Goal: Task Accomplishment & Management: Use online tool/utility

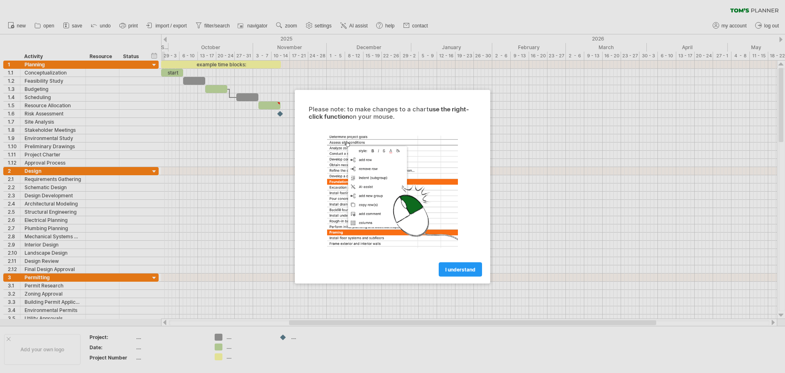
click at [484, 273] on div "I understand" at bounding box center [393, 265] width 184 height 21
click at [460, 268] on span "I understand" at bounding box center [460, 269] width 30 height 6
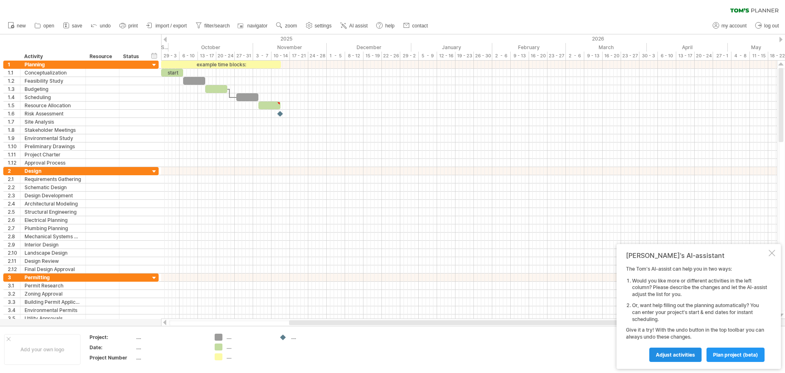
click at [688, 352] on span "Adjust activities" at bounding box center [675, 354] width 39 height 6
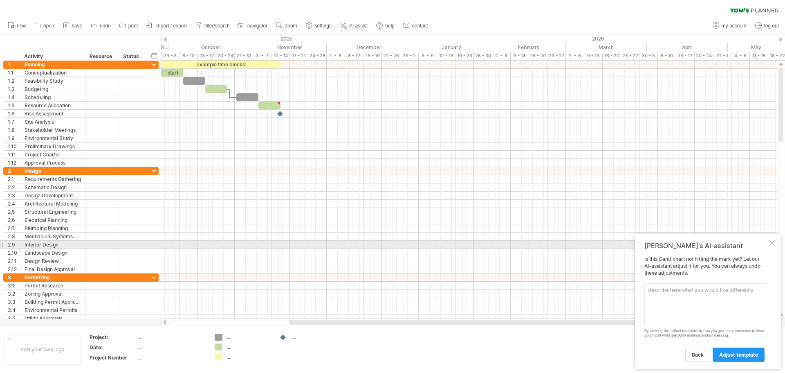
click at [771, 245] on div at bounding box center [772, 243] width 7 height 7
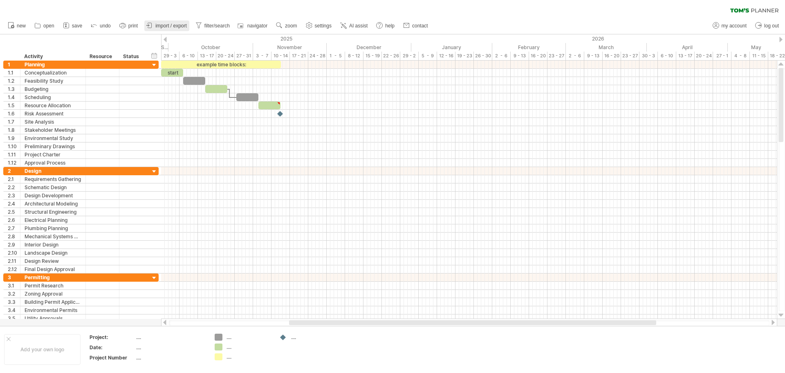
click at [170, 28] on span "import / export" at bounding box center [170, 26] width 31 height 6
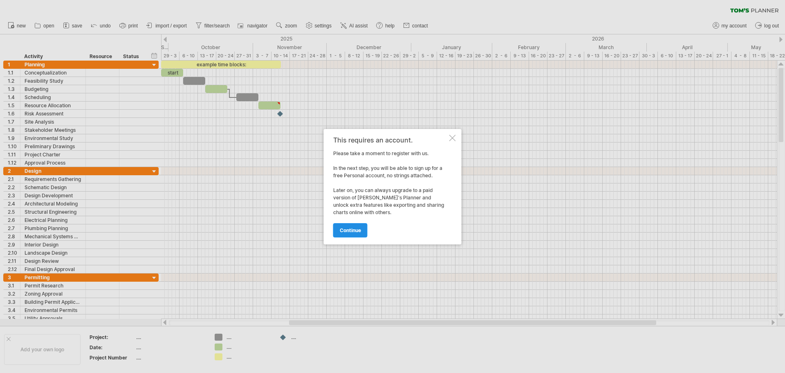
click at [357, 234] on link "continue" at bounding box center [350, 230] width 34 height 14
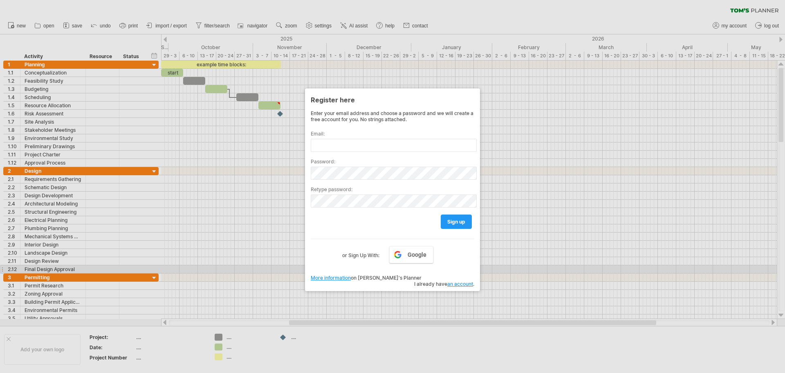
drag, startPoint x: 518, startPoint y: 269, endPoint x: 522, endPoint y: 267, distance: 4.6
click at [520, 268] on div at bounding box center [392, 186] width 785 height 373
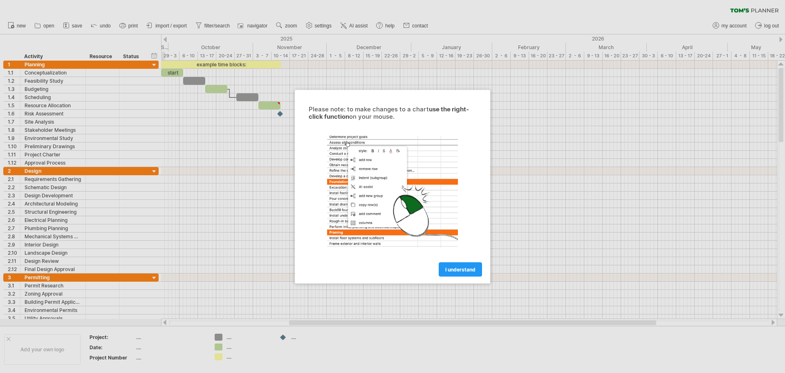
click at [464, 264] on link "I understand" at bounding box center [460, 269] width 43 height 14
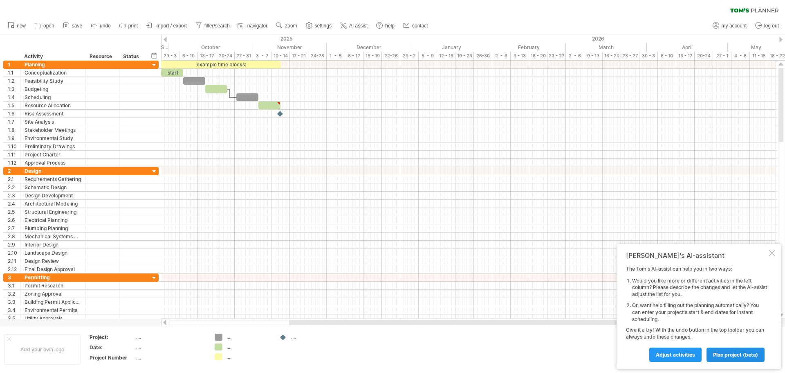
click at [733, 355] on span "plan project (beta)" at bounding box center [735, 354] width 45 height 6
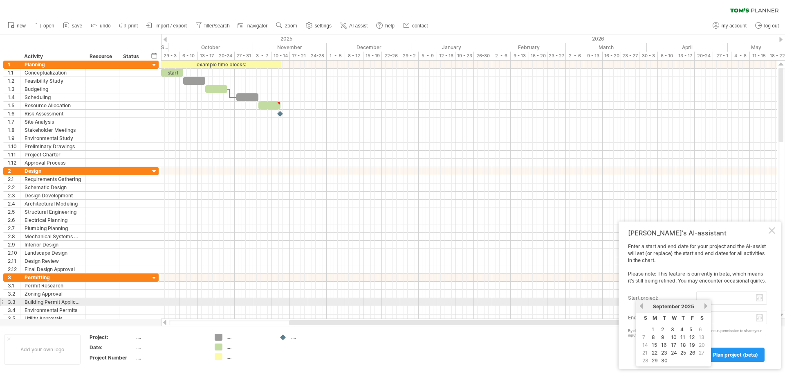
click at [722, 301] on input "start project:" at bounding box center [731, 297] width 71 height 13
click at [693, 307] on span "2025" at bounding box center [687, 306] width 13 height 6
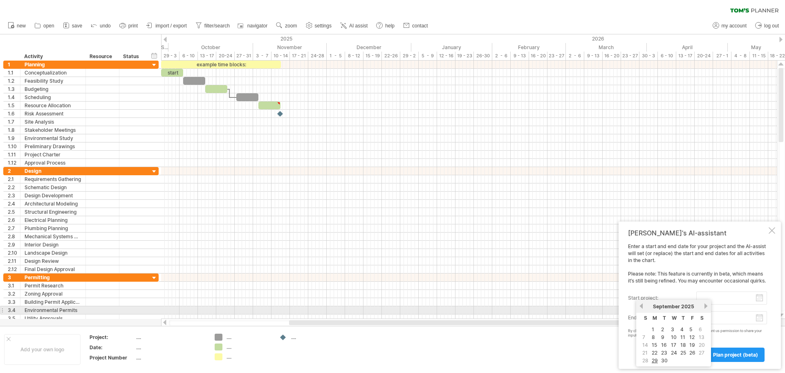
click at [692, 306] on span "2025" at bounding box center [687, 306] width 13 height 6
click at [640, 307] on link "previous" at bounding box center [641, 306] width 6 height 6
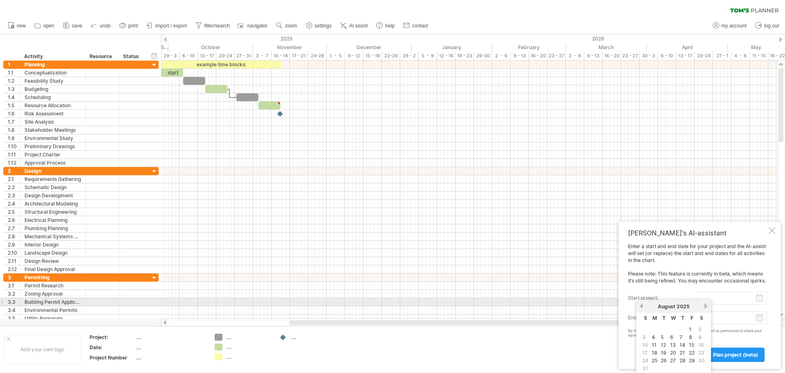
click at [705, 305] on link "next" at bounding box center [706, 306] width 6 height 6
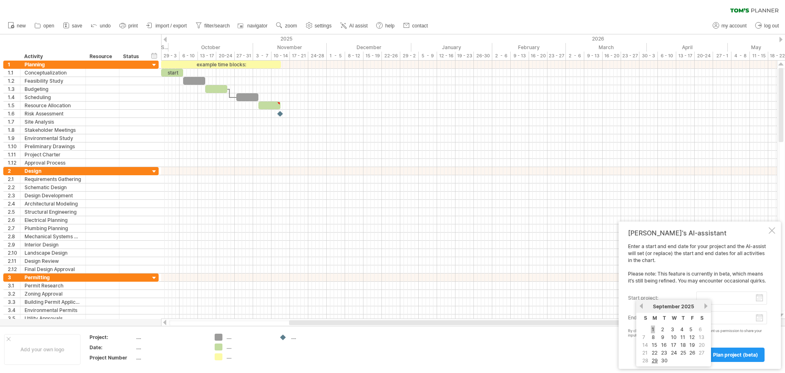
click at [654, 330] on link "1" at bounding box center [653, 329] width 4 height 8
type input "********"
click at [715, 323] on body "progress(100%) Trying to reach plan.tomsplanner.com Connected again... 0% clear…" at bounding box center [392, 187] width 785 height 374
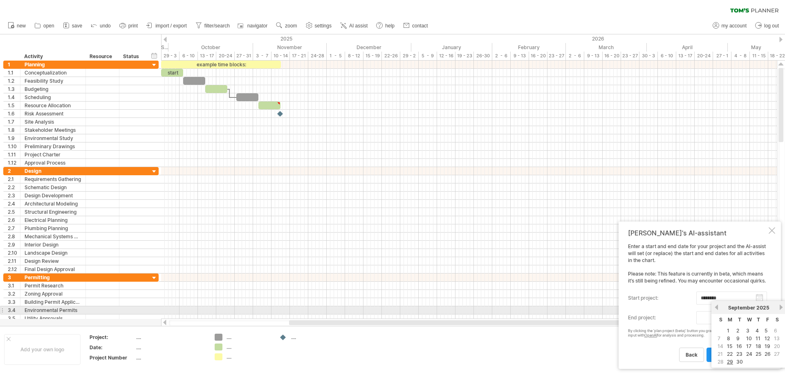
click at [781, 307] on link "next" at bounding box center [781, 307] width 6 height 6
click at [781, 307] on link "next" at bounding box center [780, 307] width 6 height 6
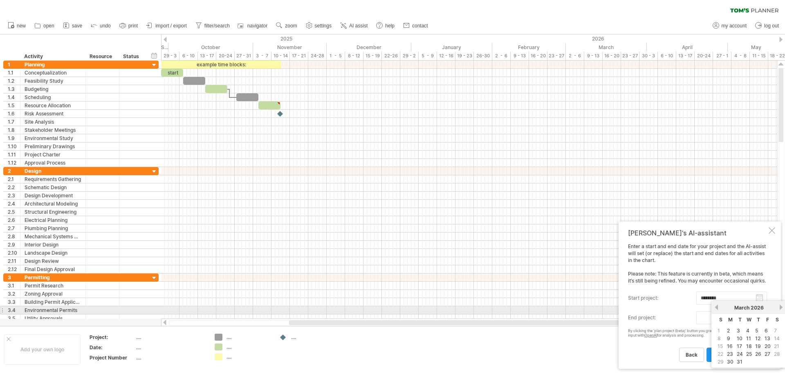
click at [781, 307] on link "next" at bounding box center [781, 307] width 6 height 6
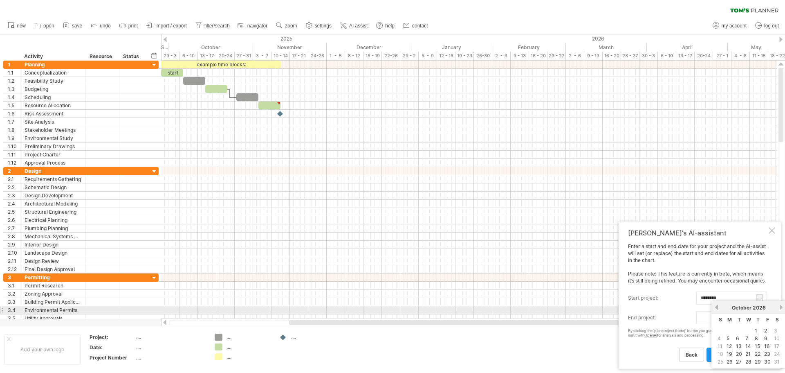
click at [718, 307] on link "previous" at bounding box center [717, 307] width 6 height 6
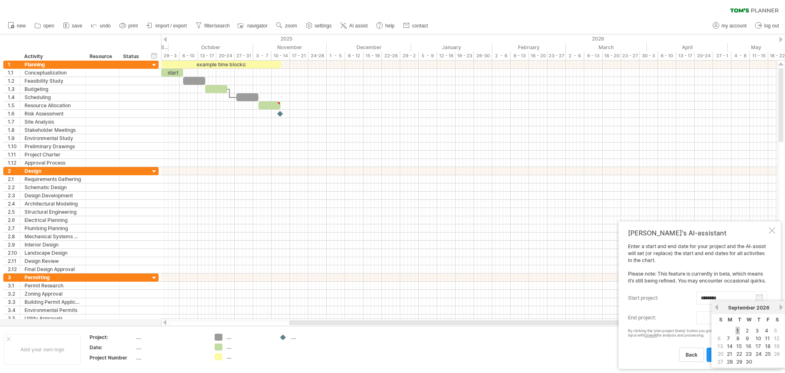
click at [739, 330] on link "1" at bounding box center [738, 330] width 4 height 8
type input "********"
click at [727, 354] on span "plan project (beta)" at bounding box center [735, 354] width 45 height 6
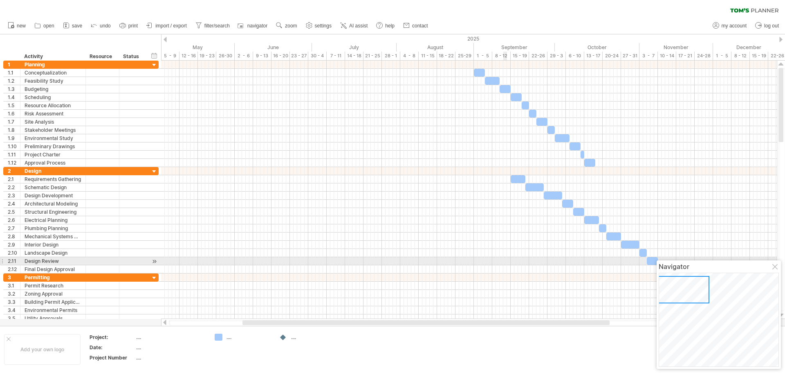
click at [504, 258] on div at bounding box center [469, 261] width 616 height 8
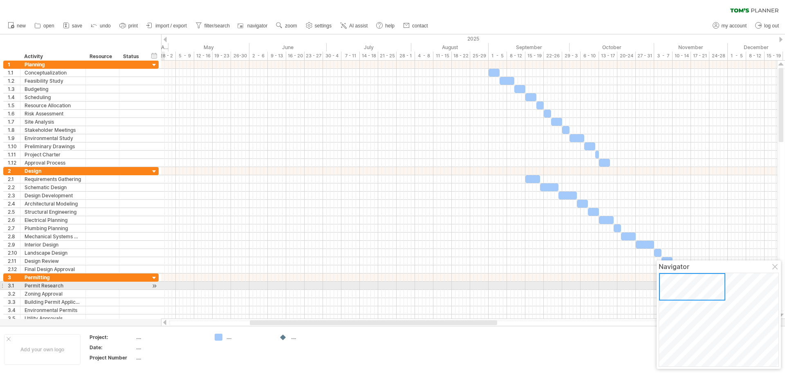
drag, startPoint x: 687, startPoint y: 291, endPoint x: 690, endPoint y: 285, distance: 6.4
click at [690, 285] on div at bounding box center [692, 286] width 66 height 27
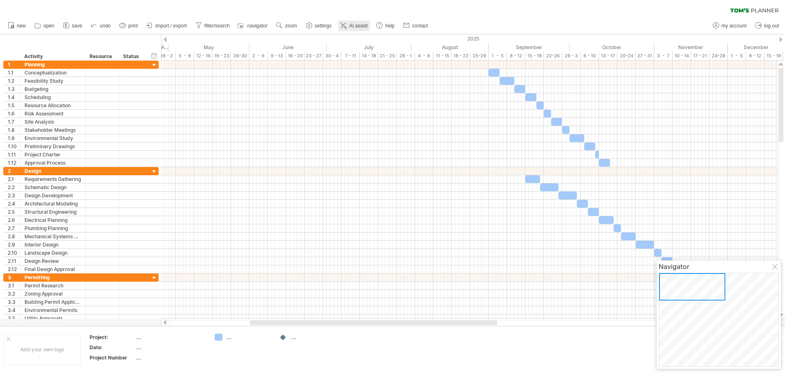
click at [359, 23] on span "AI assist" at bounding box center [358, 26] width 18 height 6
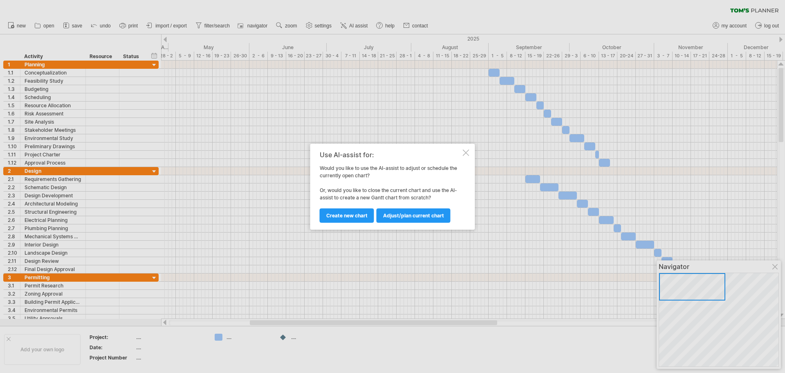
click at [461, 157] on div "Use AI-assist for: Would you like to use the AI-assist to adjust or schedule th…" at bounding box center [392, 187] width 165 height 86
click at [465, 152] on div at bounding box center [466, 152] width 7 height 7
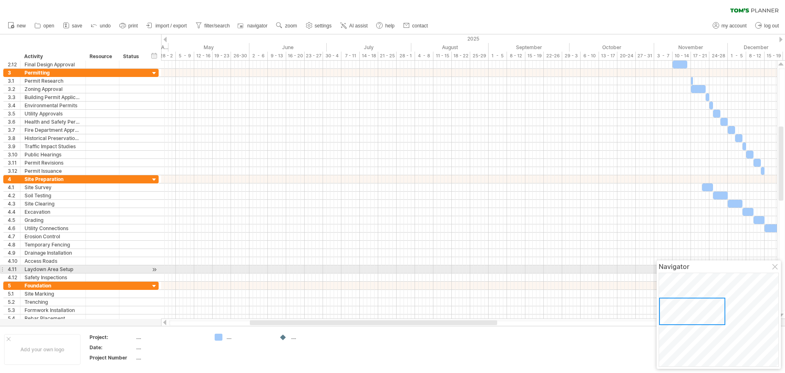
click at [775, 270] on div at bounding box center [775, 267] width 7 height 7
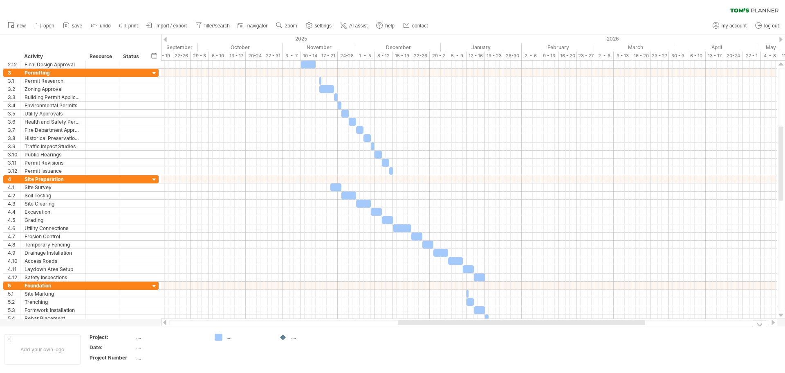
drag, startPoint x: 418, startPoint y: 310, endPoint x: 519, endPoint y: 331, distance: 102.8
click at [519, 331] on div "Trying to reach plan.tomsplanner.com Connected again... 0% clear filter new 1" at bounding box center [392, 186] width 785 height 373
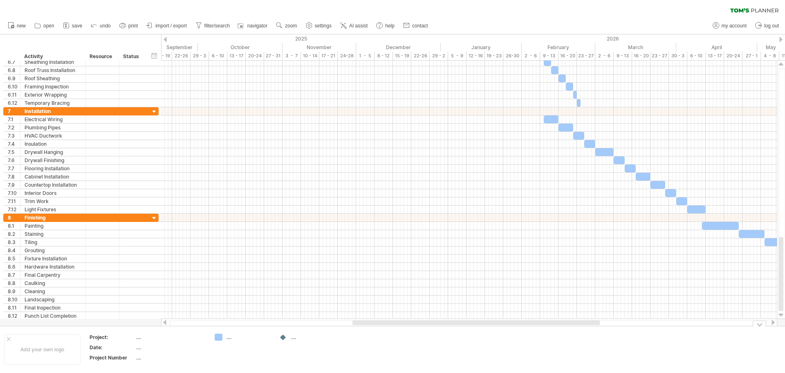
drag, startPoint x: 783, startPoint y: 142, endPoint x: 752, endPoint y: 343, distance: 203.2
click at [785, 352] on div "Trying to reach plan.tomsplanner.com Connected again... 0% clear filter new 1" at bounding box center [392, 186] width 785 height 373
drag, startPoint x: 541, startPoint y: 319, endPoint x: 554, endPoint y: 318, distance: 13.1
click at [554, 318] on div at bounding box center [469, 322] width 616 height 8
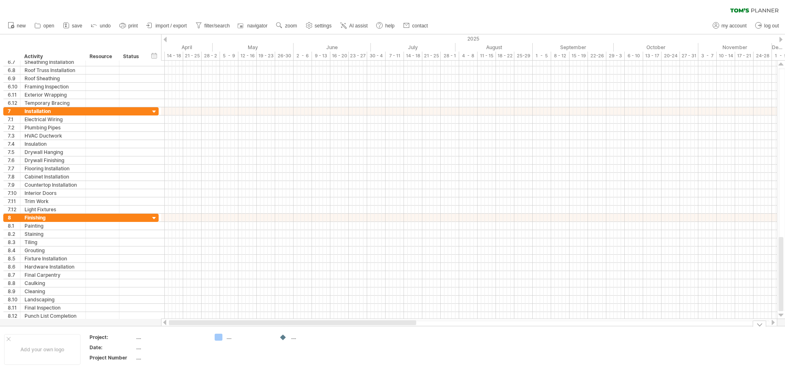
drag, startPoint x: 533, startPoint y: 323, endPoint x: 303, endPoint y: 310, distance: 230.6
click at [288, 328] on div "Trying to reach plan.tomsplanner.com Connected again... 0% clear filter new 1" at bounding box center [392, 186] width 785 height 373
click at [287, 30] on link "zoom" at bounding box center [286, 25] width 25 height 11
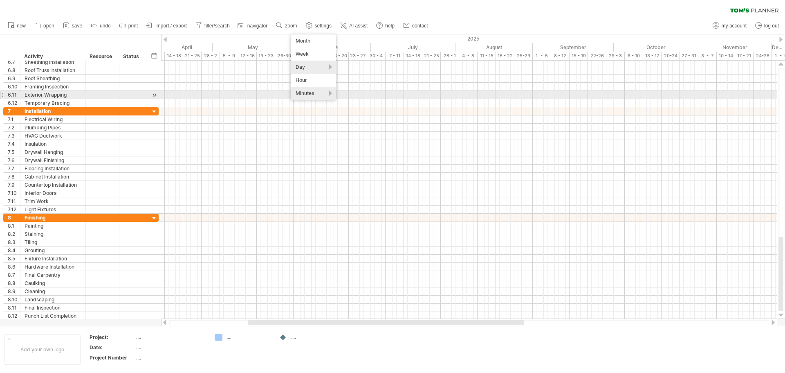
click at [314, 95] on div "Minutes" at bounding box center [313, 93] width 45 height 13
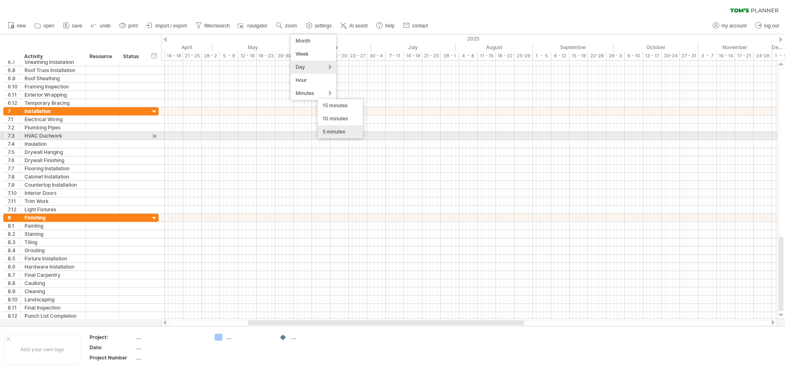
click at [332, 134] on div "5 minutes" at bounding box center [340, 131] width 45 height 13
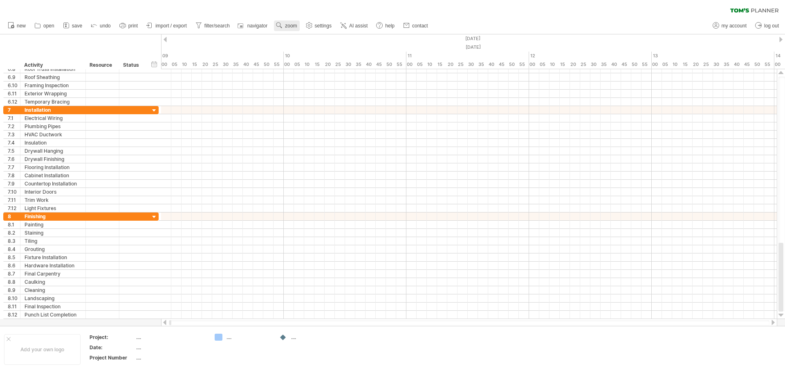
click at [277, 24] on use at bounding box center [279, 25] width 8 height 8
click at [294, 40] on div "Month" at bounding box center [303, 34] width 45 height 13
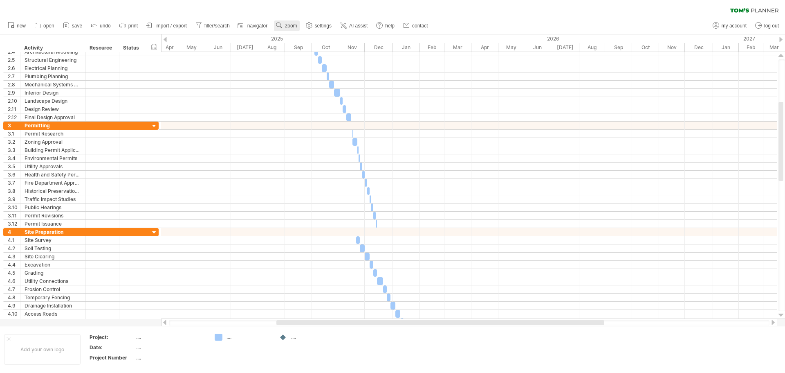
click at [291, 27] on span "zoom" at bounding box center [291, 26] width 12 height 6
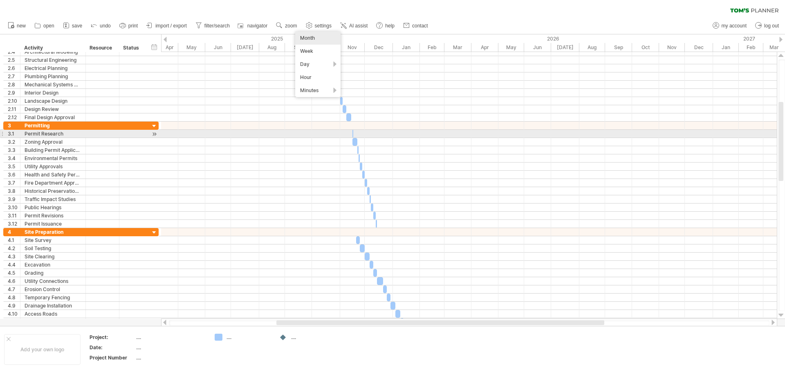
drag, startPoint x: 472, startPoint y: 133, endPoint x: 471, endPoint y: 168, distance: 35.2
click at [472, 135] on div at bounding box center [469, 134] width 616 height 8
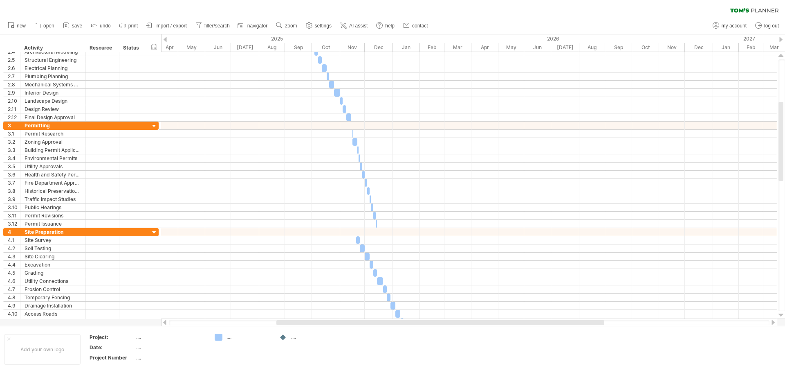
drag, startPoint x: 444, startPoint y: 324, endPoint x: 409, endPoint y: 321, distance: 34.8
click at [408, 322] on div at bounding box center [469, 322] width 616 height 8
drag, startPoint x: 415, startPoint y: 319, endPoint x: 406, endPoint y: 323, distance: 9.2
click at [406, 323] on div at bounding box center [469, 322] width 616 height 8
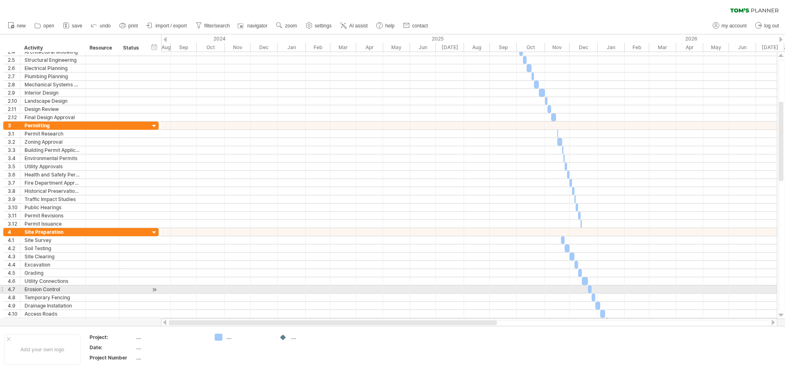
drag, startPoint x: 406, startPoint y: 323, endPoint x: 187, endPoint y: 281, distance: 223.5
click at [187, 289] on div "Trying to reach plan.tomsplanner.com Connected again... 0% clear filter new 1" at bounding box center [392, 186] width 785 height 373
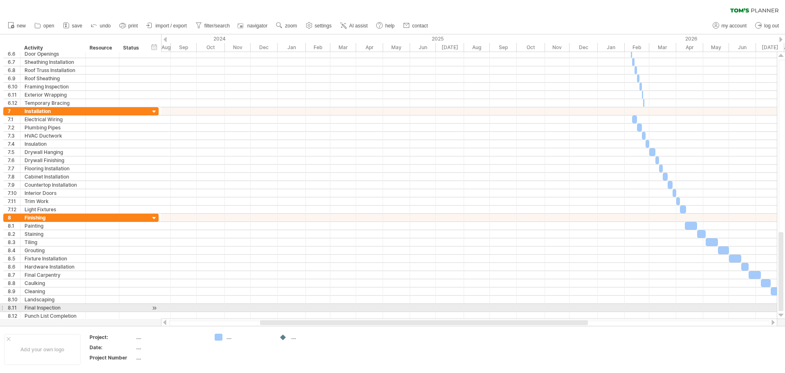
drag, startPoint x: 782, startPoint y: 150, endPoint x: 785, endPoint y: 304, distance: 154.2
click at [785, 304] on div at bounding box center [782, 184] width 7 height 251
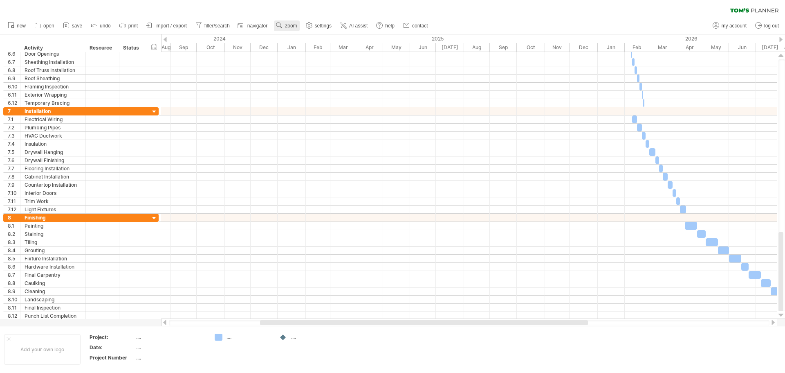
click at [286, 29] on link "zoom" at bounding box center [286, 25] width 25 height 11
click at [292, 22] on link "zoom" at bounding box center [286, 25] width 25 height 11
click at [228, 10] on div "clear filter reapply filter" at bounding box center [392, 8] width 785 height 17
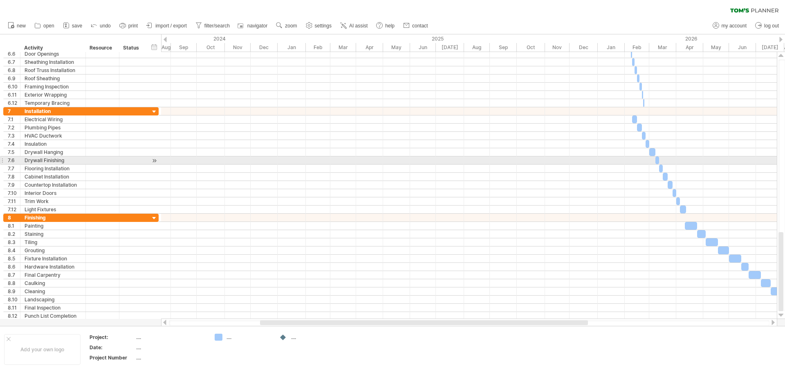
click at [258, 157] on div at bounding box center [469, 160] width 616 height 8
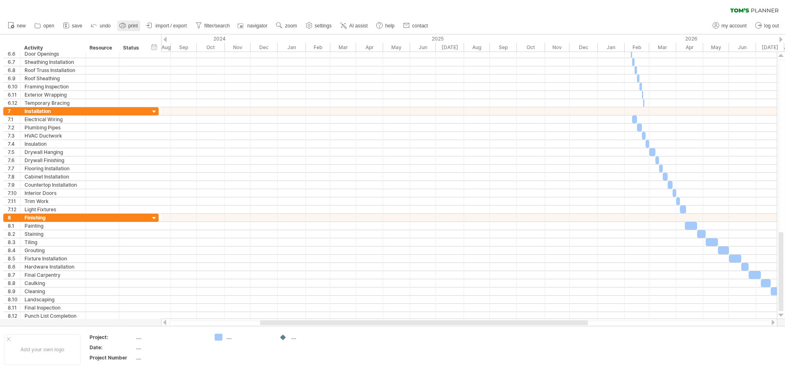
click at [132, 28] on span "print" at bounding box center [132, 26] width 9 height 6
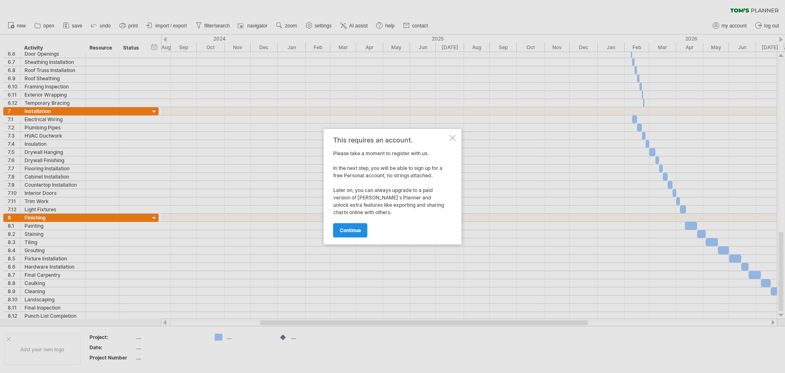
click at [353, 229] on span "continue" at bounding box center [350, 230] width 21 height 6
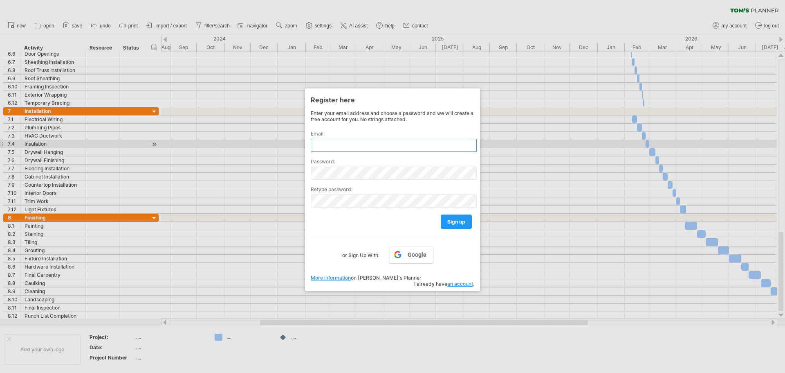
click at [365, 140] on input "text" at bounding box center [394, 145] width 166 height 13
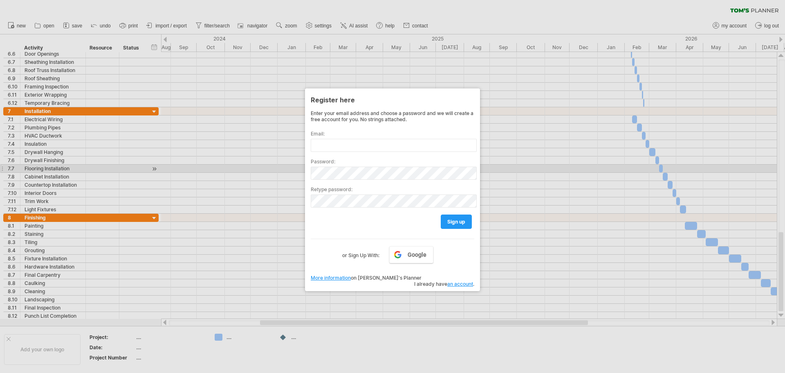
click at [539, 168] on div at bounding box center [392, 186] width 785 height 373
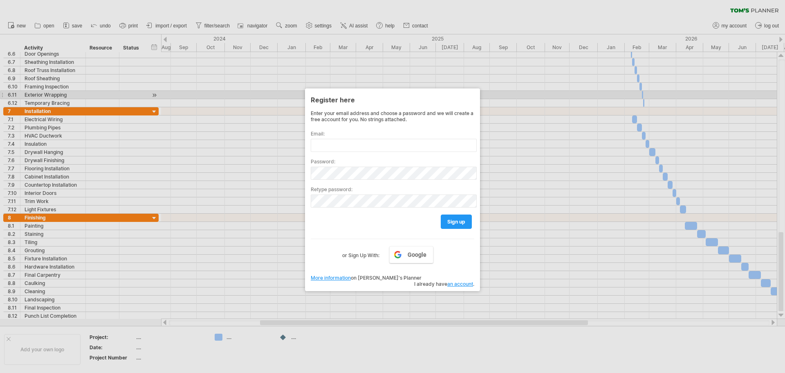
click at [523, 97] on div at bounding box center [392, 186] width 785 height 373
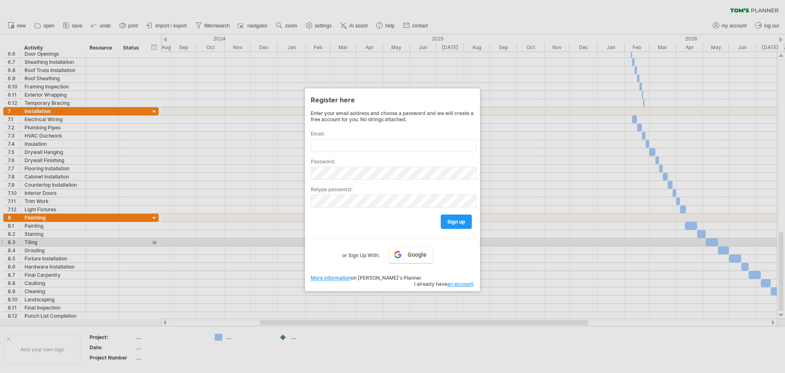
click at [202, 242] on div at bounding box center [392, 186] width 785 height 373
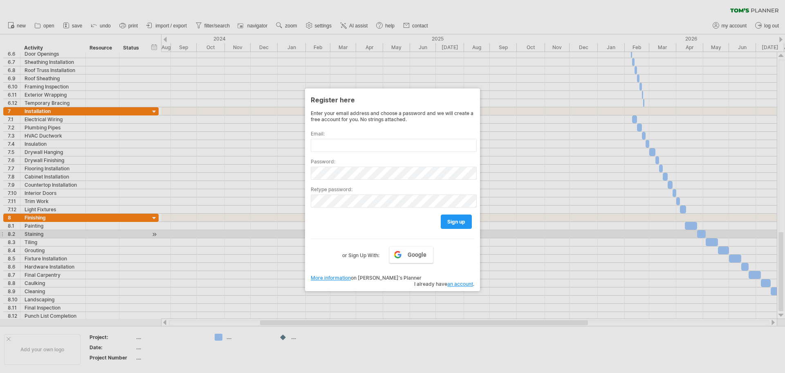
drag, startPoint x: 205, startPoint y: 229, endPoint x: 225, endPoint y: 223, distance: 20.8
click at [206, 228] on div at bounding box center [392, 186] width 785 height 373
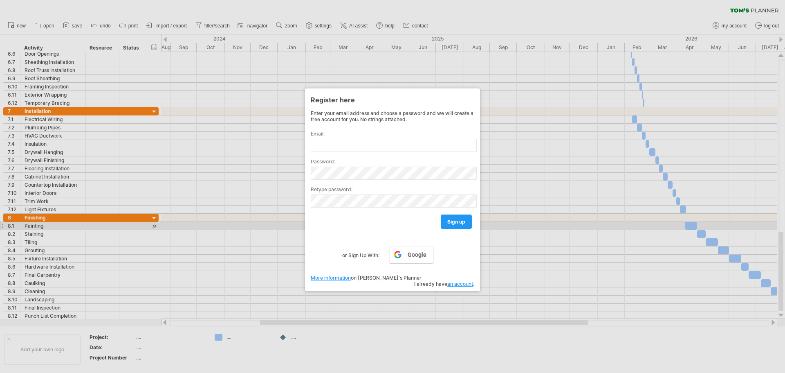
click at [225, 222] on div at bounding box center [392, 186] width 785 height 373
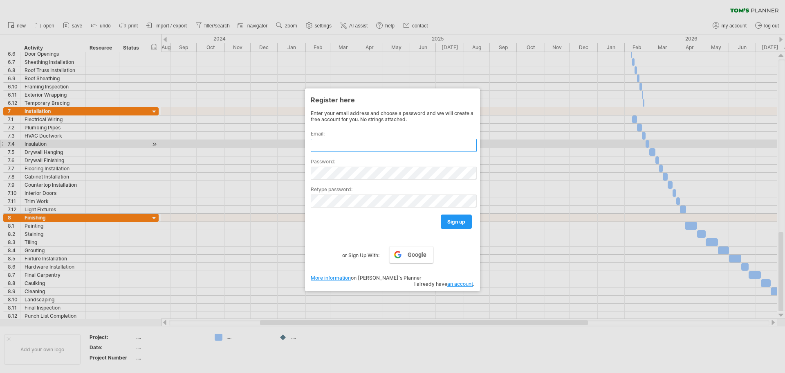
click at [439, 147] on input "text" at bounding box center [394, 145] width 166 height 13
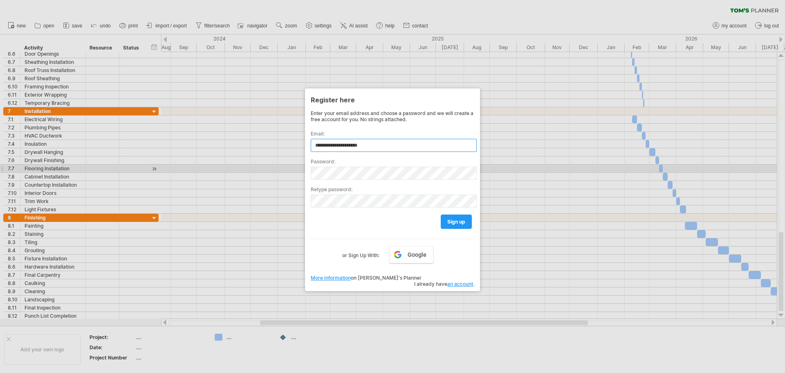
type input "**********"
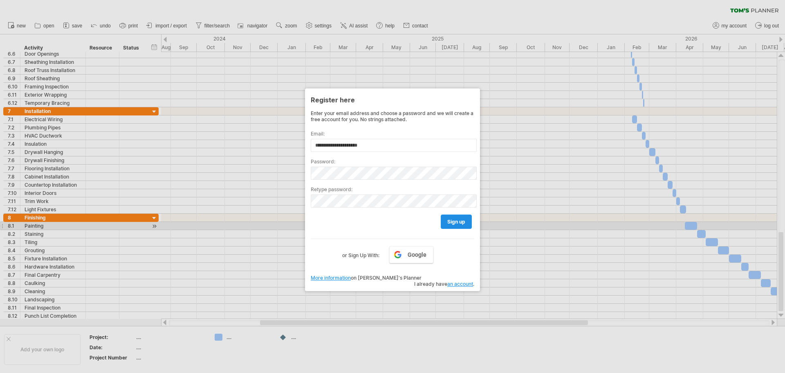
click at [456, 227] on link "sign up" at bounding box center [456, 221] width 31 height 14
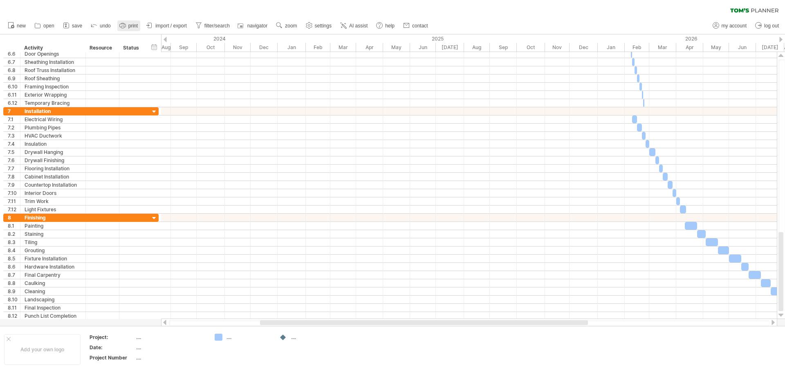
click at [126, 22] on icon at bounding box center [123, 25] width 8 height 8
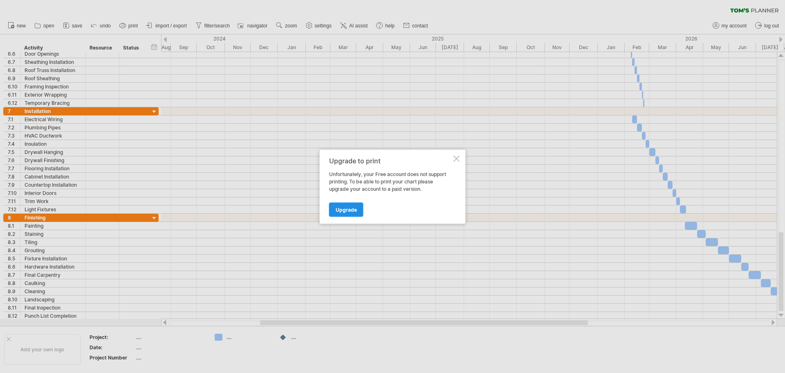
click at [344, 215] on link "Upgrade" at bounding box center [346, 209] width 34 height 14
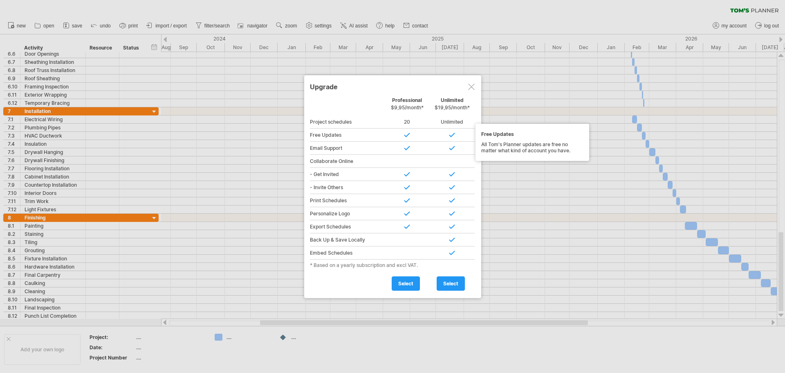
click at [408, 127] on div "20" at bounding box center [407, 121] width 45 height 13
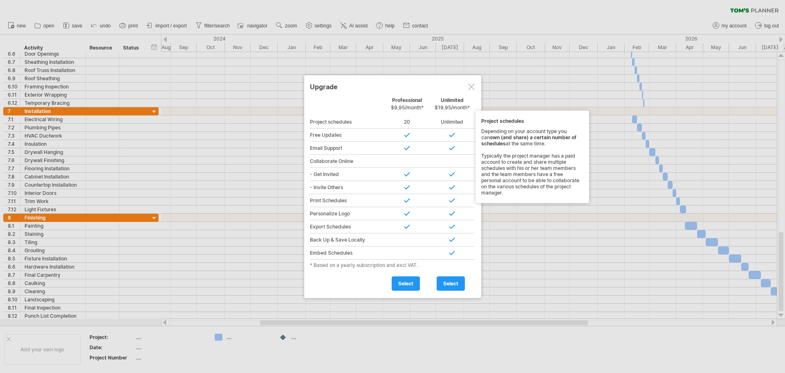
click at [408, 127] on div "20" at bounding box center [407, 121] width 45 height 13
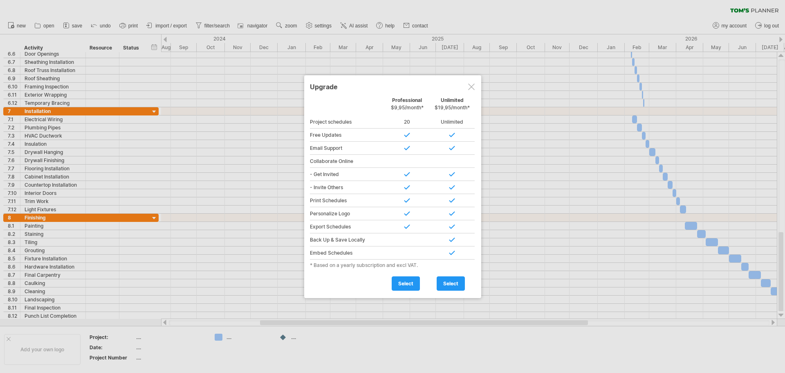
drag, startPoint x: 393, startPoint y: 109, endPoint x: 451, endPoint y: 113, distance: 58.2
click at [451, 113] on div "Personal Free Professional $9,95/month* Unlimited $19,95/month*" at bounding box center [393, 106] width 166 height 18
click at [454, 111] on div "Unlimited $19,95/month*" at bounding box center [452, 106] width 45 height 18
click at [445, 112] on div "Unlimited $19,95/month*" at bounding box center [452, 106] width 45 height 18
drag, startPoint x: 476, startPoint y: 110, endPoint x: 444, endPoint y: 112, distance: 31.9
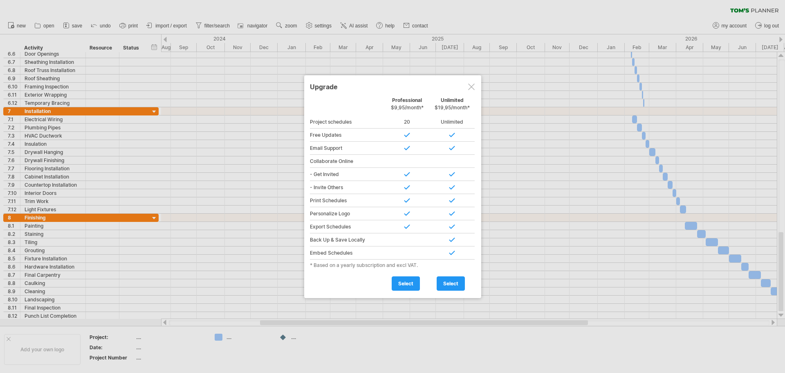
click at [465, 111] on div "Upgrade Personal Free Professional $9,95/month* Unlimited $19,95/month* Project…" at bounding box center [392, 186] width 177 height 222
click at [444, 112] on div "Unlimited $19,95/month*" at bounding box center [452, 106] width 45 height 18
drag, startPoint x: 444, startPoint y: 112, endPoint x: 451, endPoint y: 115, distance: 7.7
click at [451, 115] on div "Personal Free Professional $9,95/month* Unlimited $19,95/month* Project schedul…" at bounding box center [393, 193] width 166 height 193
click at [453, 116] on div "Unlimited" at bounding box center [452, 121] width 45 height 13
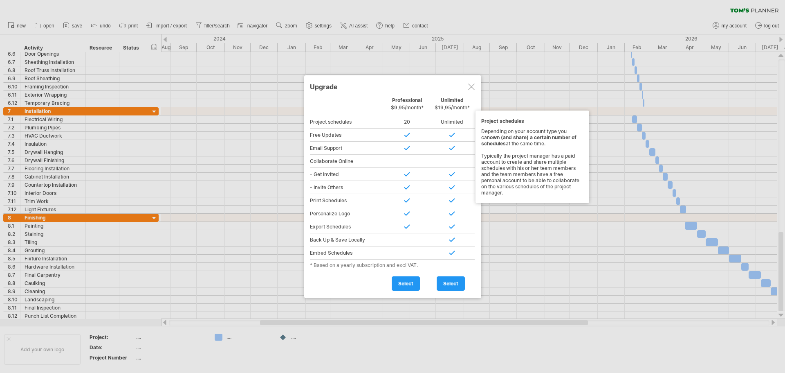
drag, startPoint x: 460, startPoint y: 114, endPoint x: 433, endPoint y: 112, distance: 26.3
click at [440, 113] on div "Personal Free Professional $9,95/month* Unlimited $19,95/month* Project schedul…" at bounding box center [393, 193] width 166 height 193
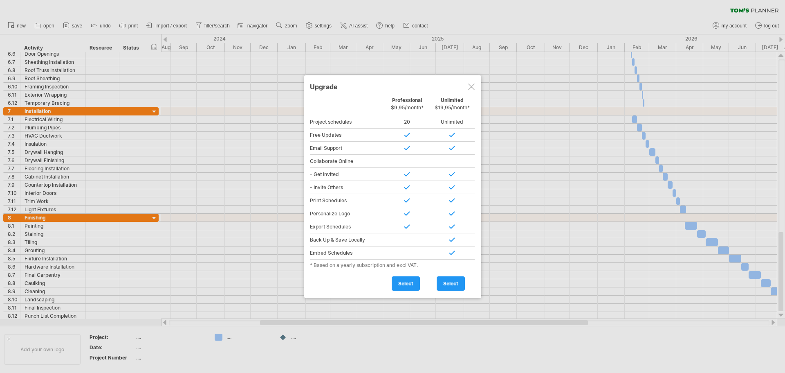
drag, startPoint x: 433, startPoint y: 112, endPoint x: 474, endPoint y: 112, distance: 40.5
click at [451, 112] on div "Unlimited $19,95/month*" at bounding box center [452, 106] width 45 height 18
drag, startPoint x: 474, startPoint y: 112, endPoint x: 424, endPoint y: 113, distance: 49.5
click at [444, 113] on div "Unlimited $19,95/month*" at bounding box center [452, 106] width 45 height 18
drag, startPoint x: 424, startPoint y: 113, endPoint x: 439, endPoint y: 116, distance: 14.7
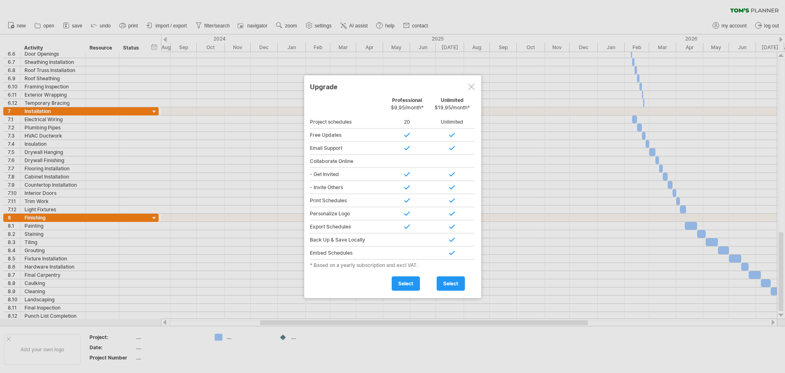
click at [434, 114] on div "Personal Free Professional $9,95/month* Unlimited $19,95/month* Project schedul…" at bounding box center [393, 193] width 166 height 193
click at [467, 90] on div "Upgrade" at bounding box center [393, 86] width 166 height 15
click at [469, 85] on div at bounding box center [471, 86] width 7 height 7
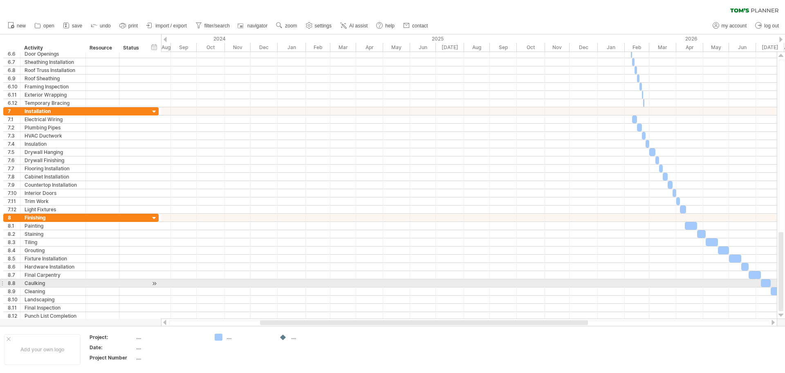
click at [460, 286] on div at bounding box center [469, 283] width 616 height 8
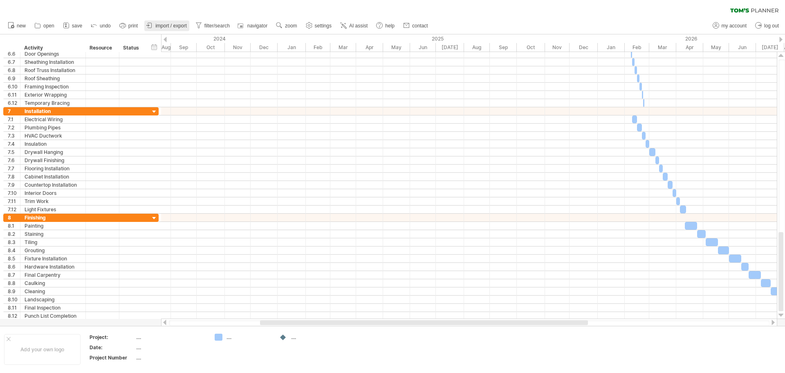
click at [167, 27] on span "import / export" at bounding box center [170, 26] width 31 height 6
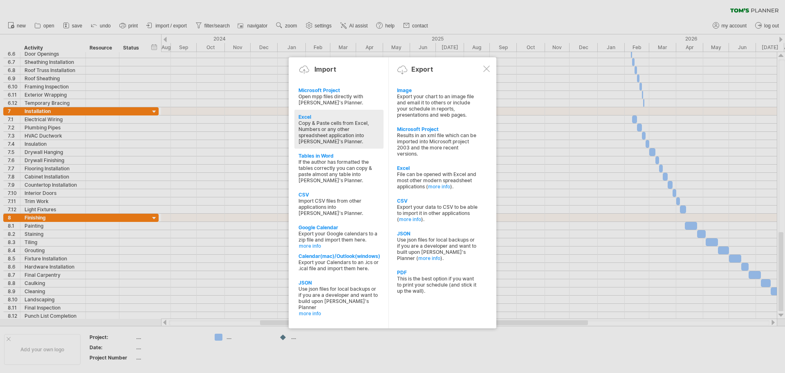
click at [348, 137] on div "Copy & Paste cells from Excel, Numbers or any other spreadsheet application int…" at bounding box center [338, 132] width 81 height 25
type textarea "**********"
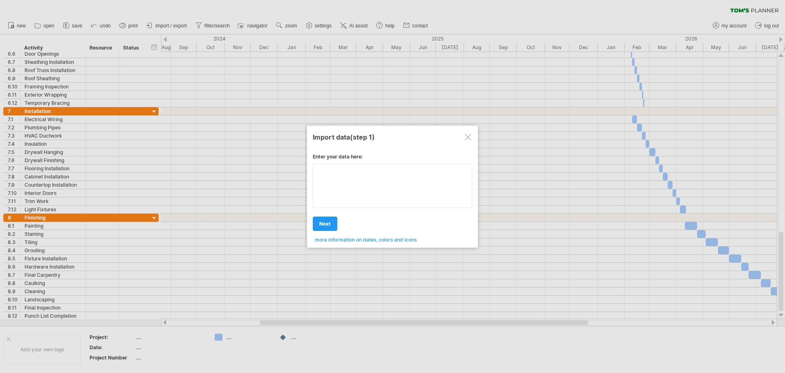
click at [372, 184] on div "Enter your data here: Your data: Weekend days ' mon tue Hide weekend days" at bounding box center [392, 194] width 159 height 95
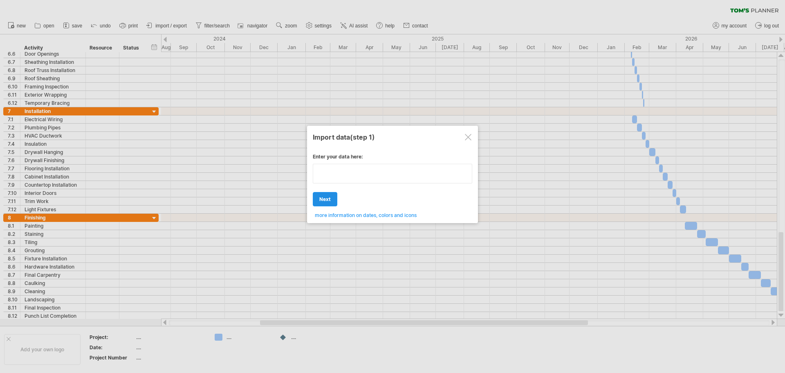
type textarea "**********"
click at [325, 198] on div "Enter your data here: Your data: Weekend days ' mon tue Hide weekend days" at bounding box center [392, 182] width 159 height 71
type textarea "**********"
drag, startPoint x: 388, startPoint y: 183, endPoint x: 465, endPoint y: 136, distance: 89.8
click at [465, 136] on div "Import data (step 1)" at bounding box center [392, 136] width 159 height 15
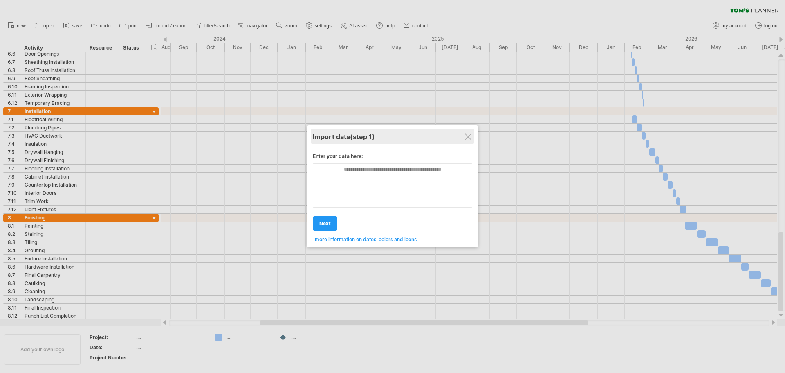
click at [465, 136] on div "Import data (step 1)" at bounding box center [392, 136] width 159 height 15
click at [469, 136] on div at bounding box center [468, 136] width 7 height 7
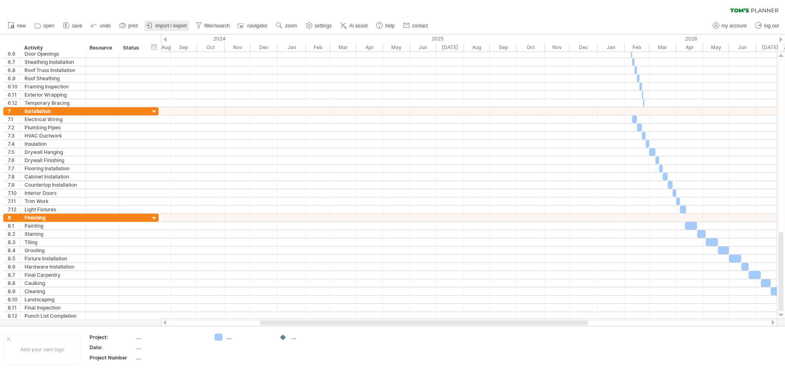
click at [172, 24] on span "import / export" at bounding box center [170, 26] width 31 height 6
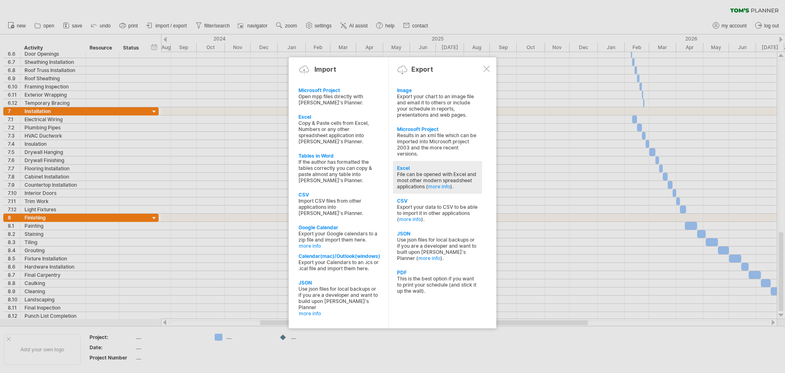
click at [428, 168] on div "Excel" at bounding box center [437, 168] width 81 height 6
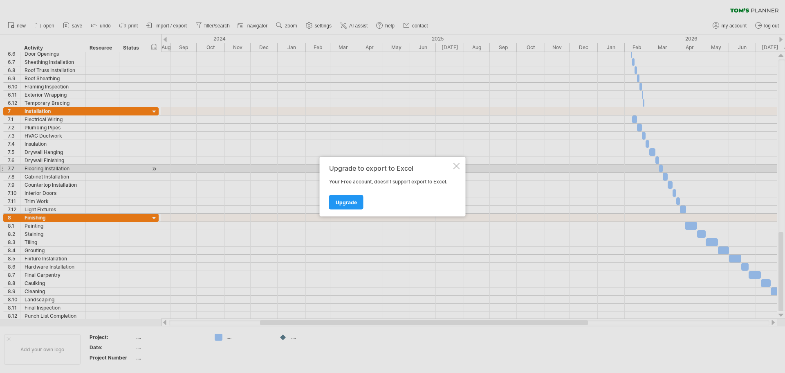
click at [459, 166] on div at bounding box center [456, 165] width 7 height 7
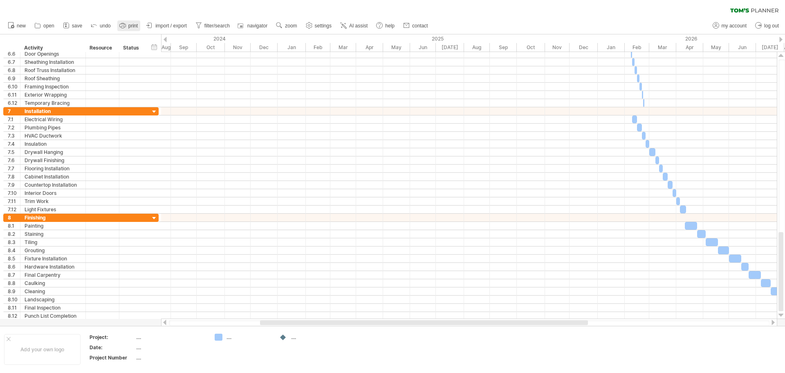
click at [125, 27] on icon at bounding box center [123, 25] width 8 height 8
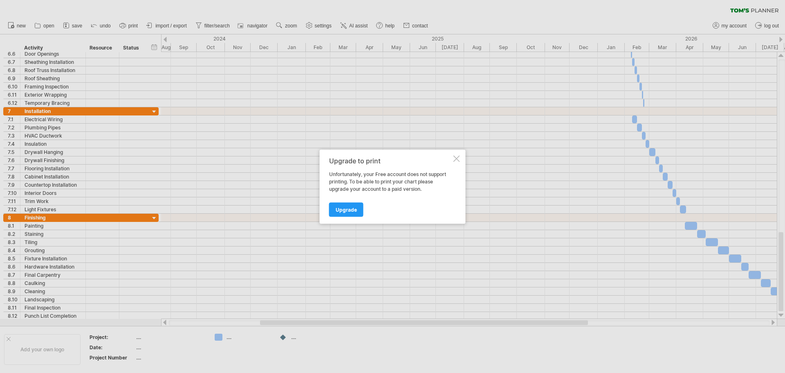
click at [453, 154] on div "Upgrade to print Unfortunately, your Free account does not support printing. To…" at bounding box center [393, 186] width 146 height 74
click at [453, 160] on div at bounding box center [456, 158] width 7 height 7
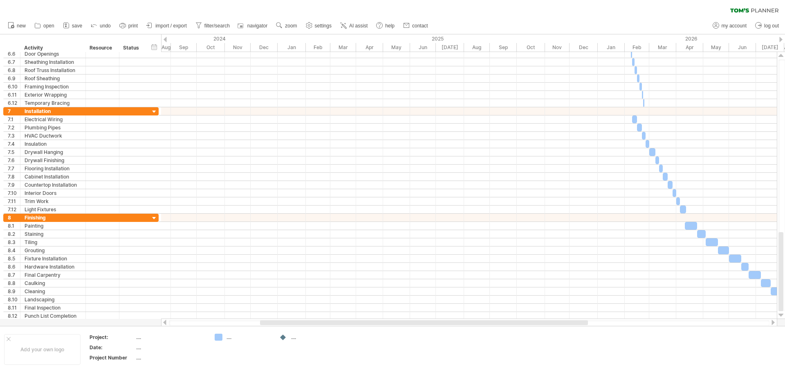
click at [155, 25] on link "import / export" at bounding box center [166, 25] width 45 height 11
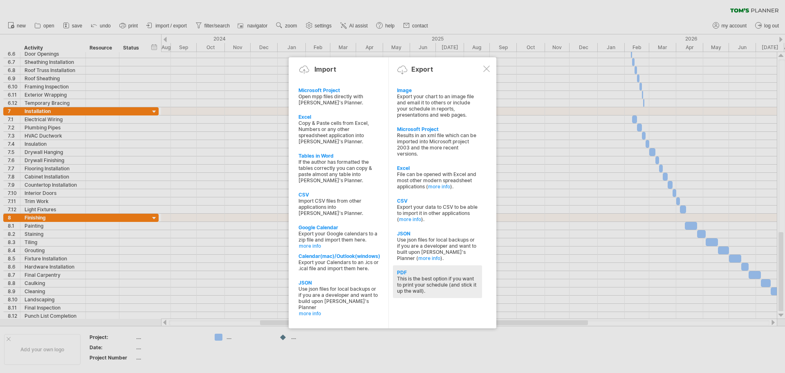
click at [433, 275] on div "This is the best option if you want to print your schedule (and stick it up the…" at bounding box center [437, 284] width 81 height 18
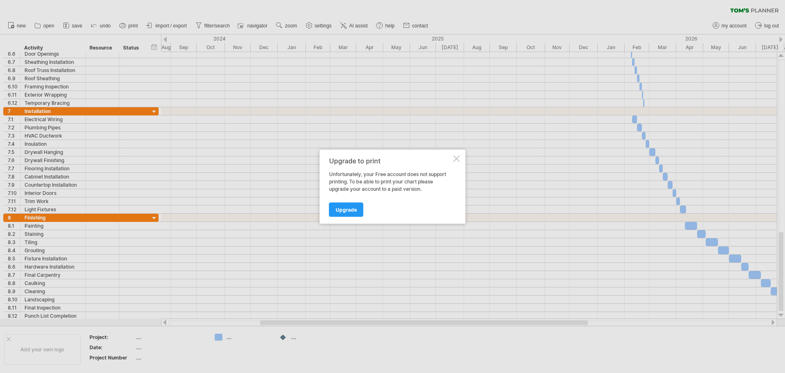
click at [457, 156] on div at bounding box center [456, 158] width 7 height 7
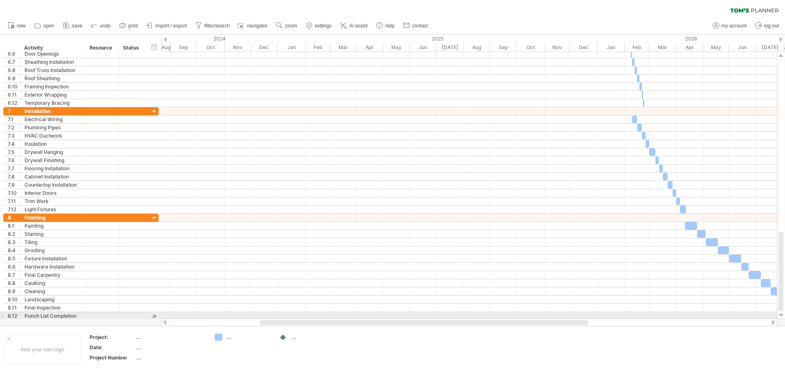
drag, startPoint x: 377, startPoint y: 318, endPoint x: 376, endPoint y: 322, distance: 4.2
click at [376, 322] on div at bounding box center [469, 322] width 616 height 8
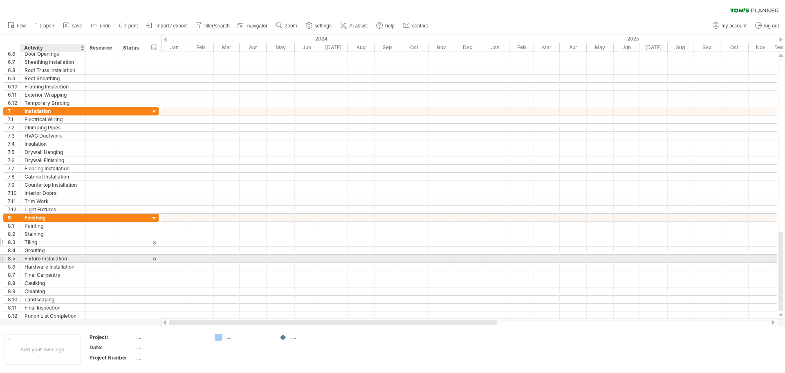
drag, startPoint x: 376, startPoint y: 322, endPoint x: 50, endPoint y: 244, distance: 335.1
click at [54, 253] on div "Trying to reach plan.tomsplanner.com Connected again... 0% clear filter new 1" at bounding box center [392, 186] width 785 height 373
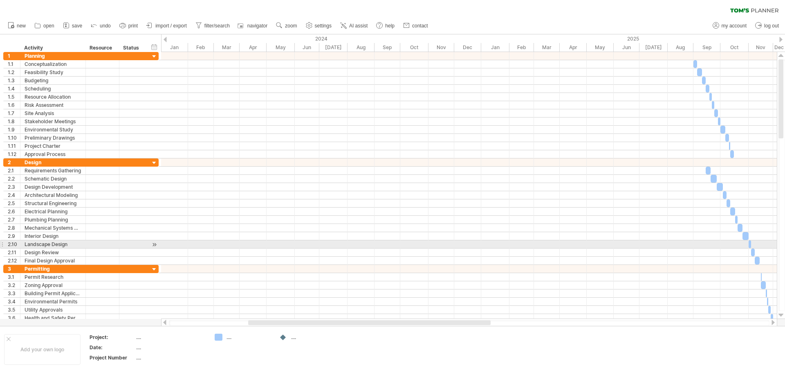
drag, startPoint x: 10, startPoint y: 48, endPoint x: 313, endPoint y: 244, distance: 360.7
click at [313, 244] on div "Trying to reach plan.tomsplanner.com Connected again... 0% clear filter new 1" at bounding box center [392, 186] width 785 height 373
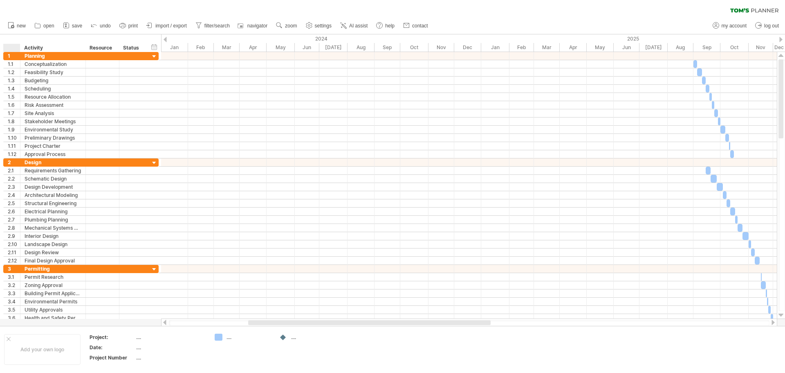
click at [12, 46] on div at bounding box center [13, 48] width 12 height 8
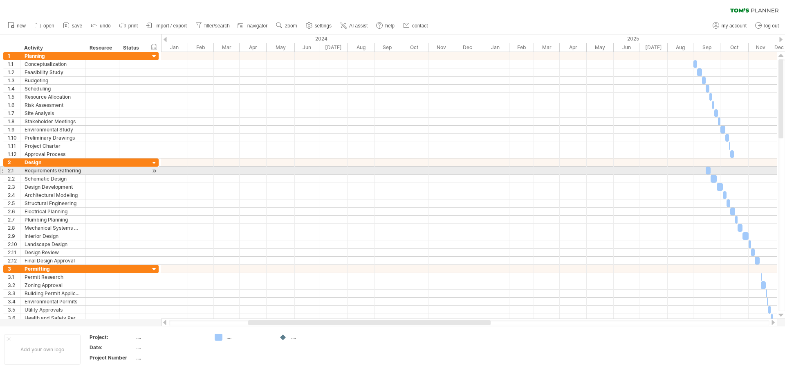
drag, startPoint x: 11, startPoint y: 46, endPoint x: 301, endPoint y: 194, distance: 325.1
click at [301, 194] on div "Trying to reach plan.tomsplanner.com Connected again... 0% clear filter new 1" at bounding box center [392, 186] width 785 height 373
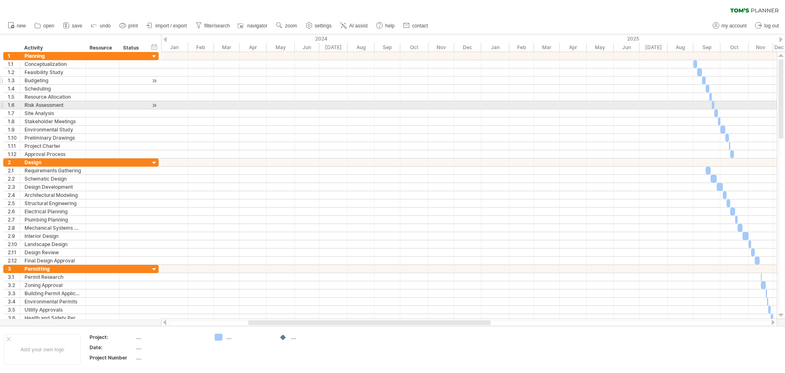
drag, startPoint x: 49, startPoint y: 44, endPoint x: 145, endPoint y: 81, distance: 102.5
click at [184, 102] on div "Trying to reach plan.tomsplanner.com Connected again... 0% clear filter new 1" at bounding box center [392, 186] width 785 height 373
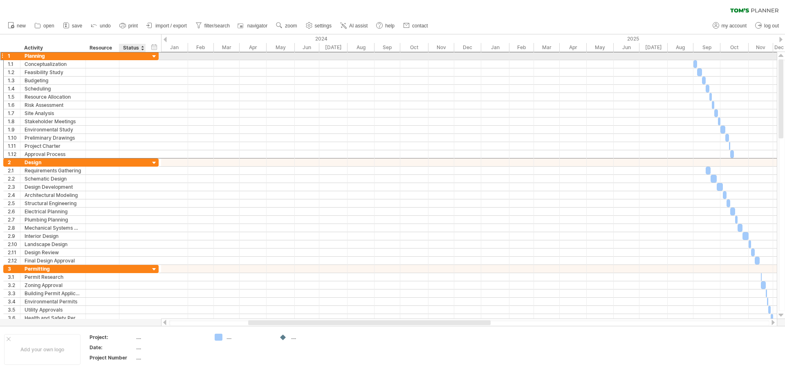
drag, startPoint x: 128, startPoint y: 56, endPoint x: 189, endPoint y: 85, distance: 67.1
click at [129, 56] on div at bounding box center [132, 56] width 18 height 8
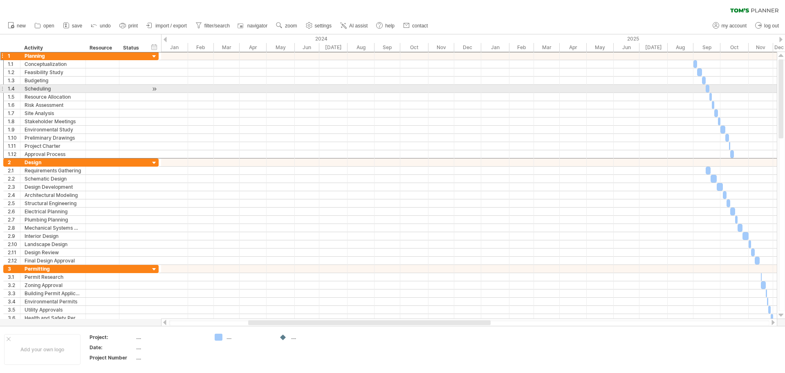
drag, startPoint x: 194, startPoint y: 87, endPoint x: 227, endPoint y: 85, distance: 32.8
click at [196, 87] on div at bounding box center [469, 89] width 616 height 8
click at [233, 83] on div at bounding box center [469, 80] width 616 height 8
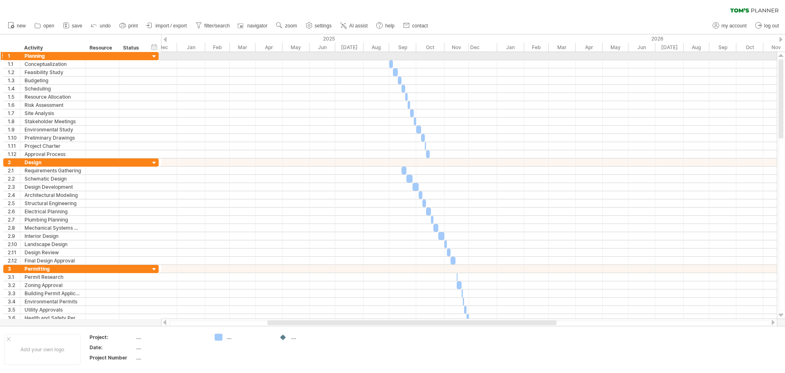
drag, startPoint x: 755, startPoint y: 41, endPoint x: 14, endPoint y: 58, distance: 740.7
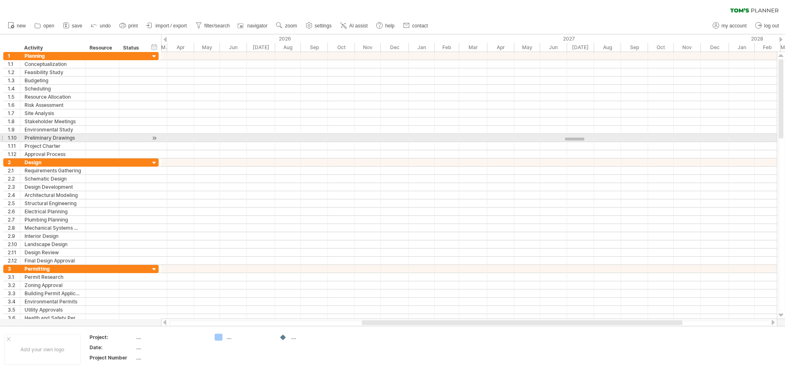
drag, startPoint x: 584, startPoint y: 140, endPoint x: 254, endPoint y: 103, distance: 332.1
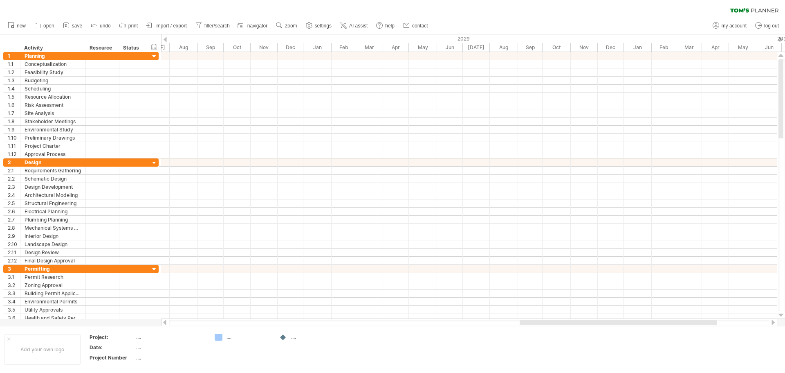
drag, startPoint x: 785, startPoint y: 43, endPoint x: 0, endPoint y: 13, distance: 785.3
drag, startPoint x: 785, startPoint y: 36, endPoint x: 321, endPoint y: 2, distance: 464.6
drag, startPoint x: 321, startPoint y: 2, endPoint x: 317, endPoint y: 3, distance: 4.7
click at [317, 2] on div "clear filter reapply filter" at bounding box center [392, 8] width 785 height 17
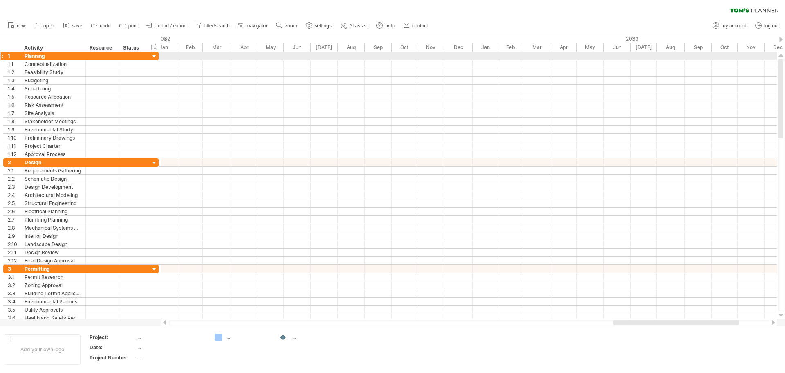
drag, startPoint x: 770, startPoint y: 38, endPoint x: 134, endPoint y: 58, distance: 636.6
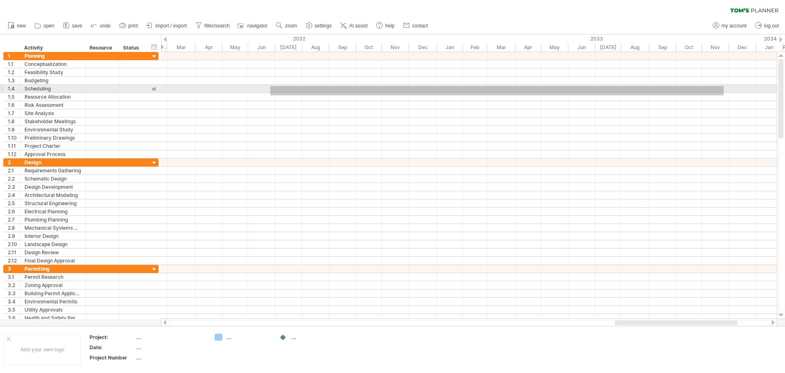
drag, startPoint x: 724, startPoint y: 95, endPoint x: 272, endPoint y: 79, distance: 452.1
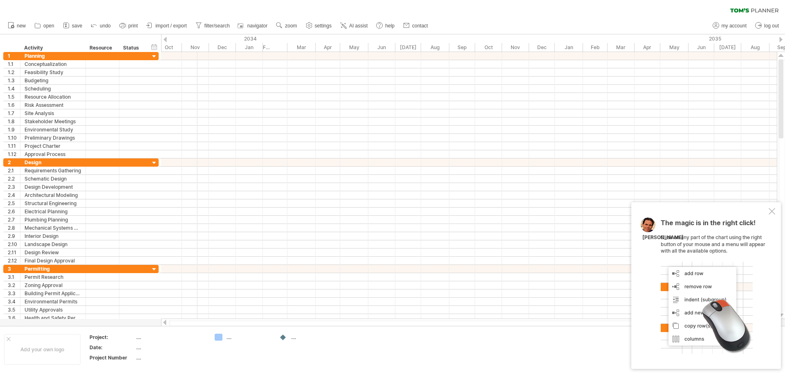
drag, startPoint x: 717, startPoint y: 35, endPoint x: 189, endPoint y: 38, distance: 528.7
drag, startPoint x: 763, startPoint y: 38, endPoint x: 365, endPoint y: 40, distance: 397.5
drag, startPoint x: 785, startPoint y: 25, endPoint x: 552, endPoint y: 48, distance: 233.8
click at [550, 47] on div "Trying to reach plan.tomsplanner.com Connected again... 0% clear filter new 1" at bounding box center [392, 186] width 785 height 373
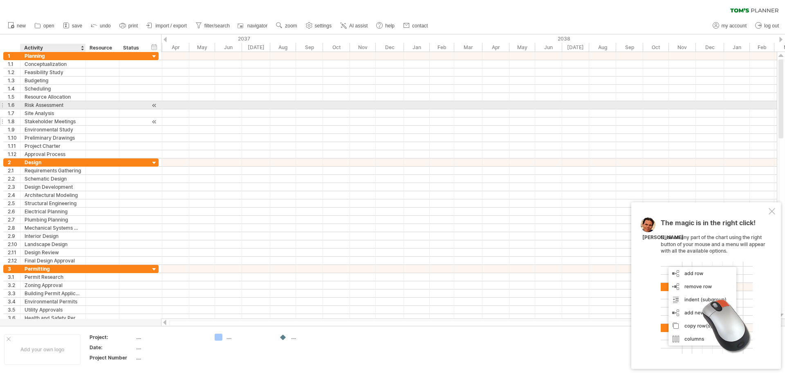
drag, startPoint x: 771, startPoint y: 36, endPoint x: 6, endPoint y: 117, distance: 769.4
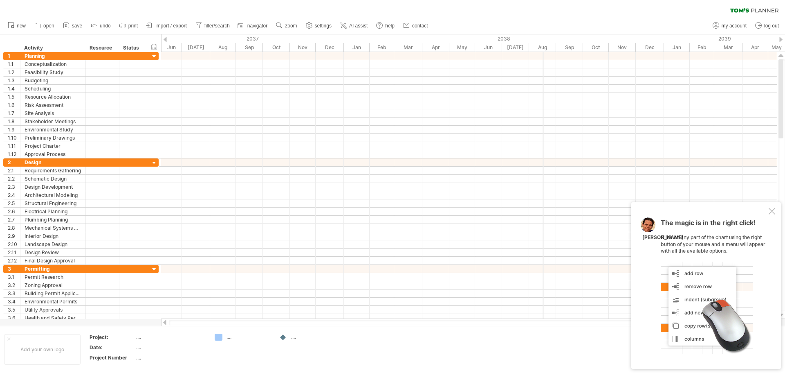
drag, startPoint x: 771, startPoint y: 34, endPoint x: 370, endPoint y: 38, distance: 401.2
click at [370, 38] on div "Trying to reach plan.tomsplanner.com Connected again... 0% clear filter new 1" at bounding box center [392, 186] width 785 height 373
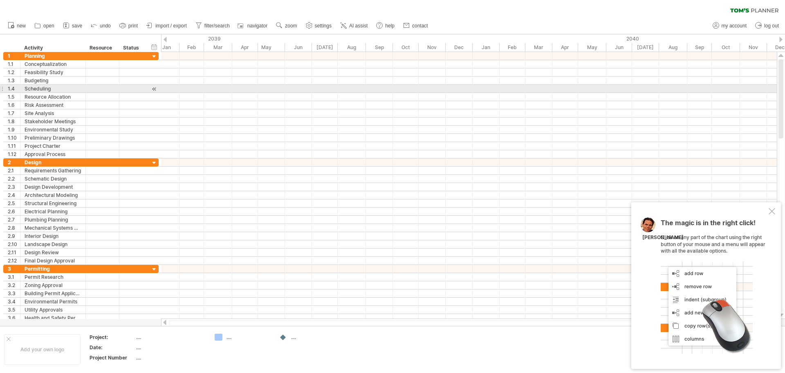
drag, startPoint x: 754, startPoint y: 38, endPoint x: 493, endPoint y: 71, distance: 263.0
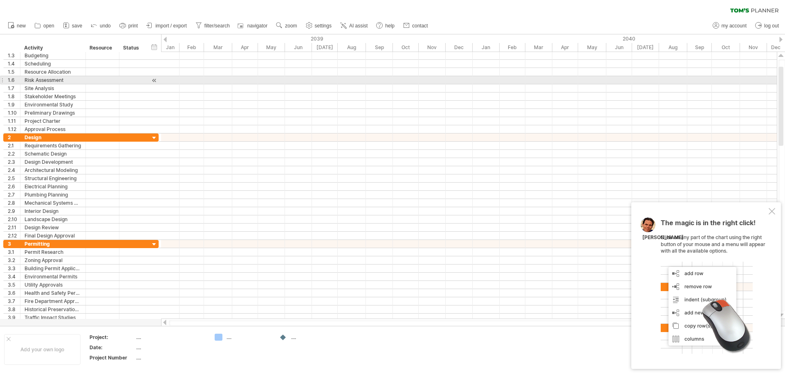
drag, startPoint x: 706, startPoint y: 81, endPoint x: 435, endPoint y: 71, distance: 271.3
click at [417, 75] on div "Trying to reach plan.tomsplanner.com Connected again... 0% clear filter new 1" at bounding box center [392, 186] width 785 height 373
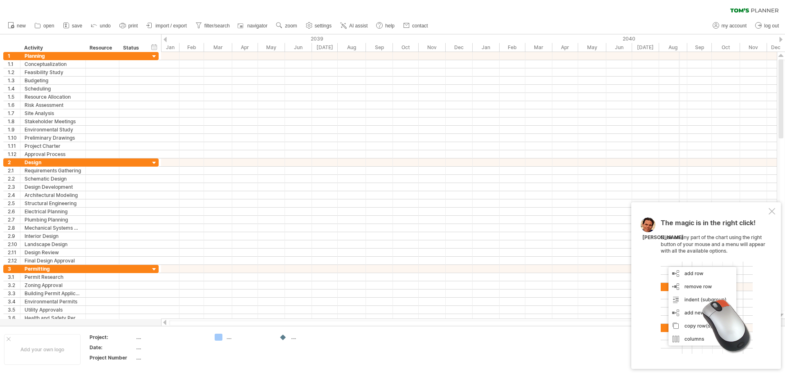
drag, startPoint x: 730, startPoint y: 34, endPoint x: 592, endPoint y: 32, distance: 138.6
click at [592, 32] on div "new" at bounding box center [392, 25] width 785 height 17
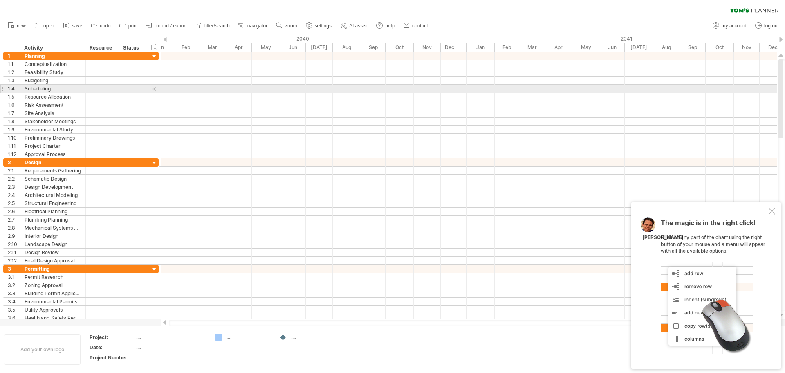
drag, startPoint x: 660, startPoint y: 45, endPoint x: 369, endPoint y: 81, distance: 293.4
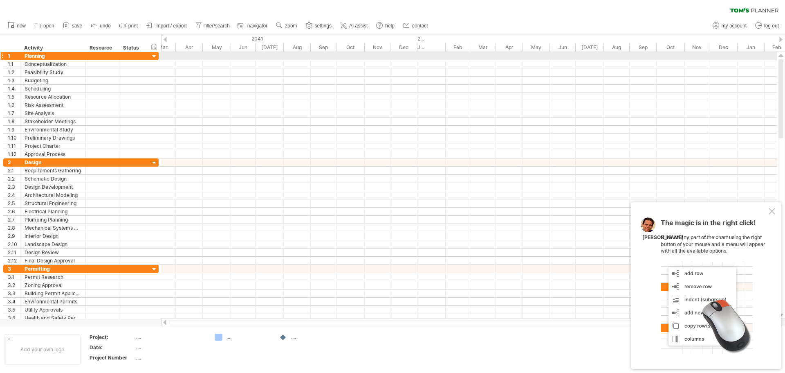
drag, startPoint x: 665, startPoint y: 43, endPoint x: 270, endPoint y: 52, distance: 394.7
drag, startPoint x: 620, startPoint y: 27, endPoint x: 552, endPoint y: 26, distance: 67.9
click at [552, 26] on div "new" at bounding box center [392, 25] width 785 height 17
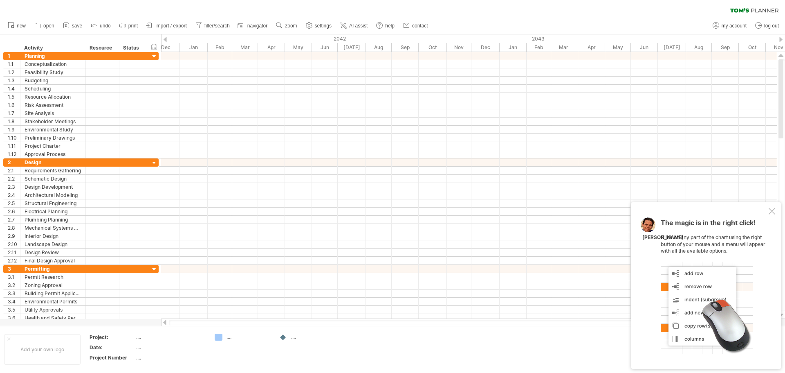
drag, startPoint x: 576, startPoint y: 39, endPoint x: 354, endPoint y: 53, distance: 222.4
click at [354, 53] on div "Trying to reach plan.tomsplanner.com Connected again... 0% clear filter new 1" at bounding box center [392, 186] width 785 height 373
drag, startPoint x: 598, startPoint y: 40, endPoint x: 344, endPoint y: 52, distance: 253.8
drag, startPoint x: 506, startPoint y: 38, endPoint x: 406, endPoint y: 45, distance: 99.6
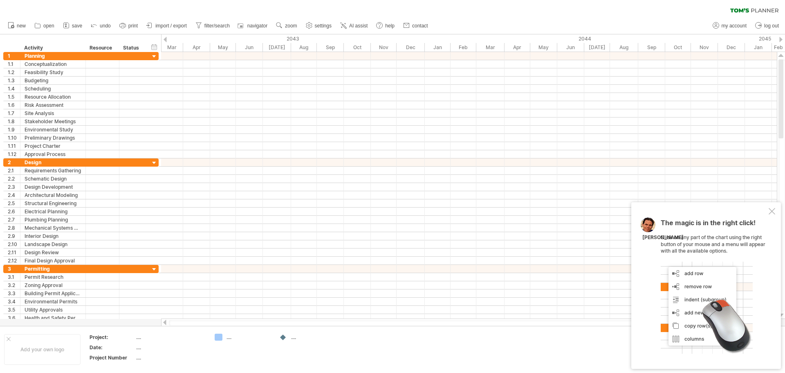
drag, startPoint x: 610, startPoint y: 16, endPoint x: 441, endPoint y: 43, distance: 171.6
click at [404, 44] on div "Trying to reach plan.tomsplanner.com Connected again... 0% clear filter new 1" at bounding box center [392, 186] width 785 height 373
drag, startPoint x: 461, startPoint y: 38, endPoint x: 363, endPoint y: 43, distance: 98.2
click at [379, 43] on div "2044" at bounding box center [539, 38] width 320 height 9
drag
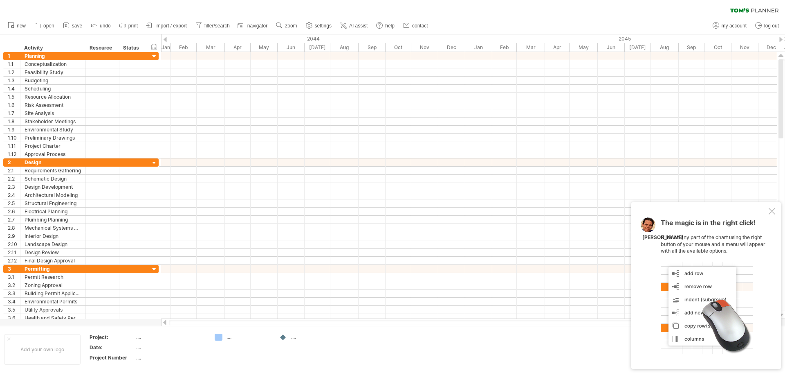
click at [459, 44] on div "Trying to reach plan.tomsplanner.com Connected again... 0% clear filter new 1" at bounding box center [392, 186] width 785 height 373
click at [475, 65] on div at bounding box center [469, 64] width 616 height 8
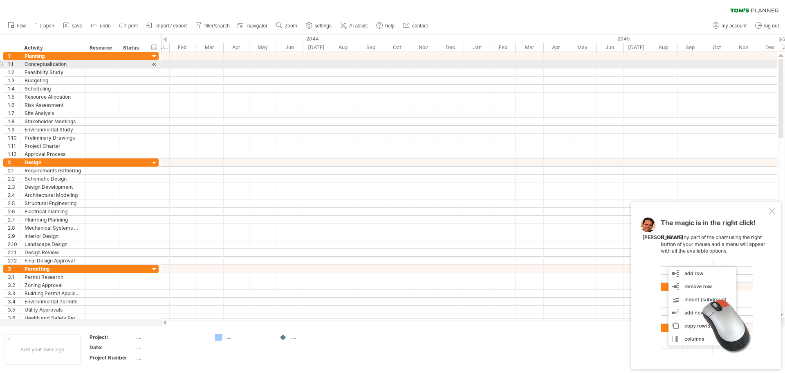
click at [474, 68] on div at bounding box center [469, 105] width 616 height 106
click at [474, 68] on div at bounding box center [469, 72] width 616 height 8
click at [470, 75] on div at bounding box center [469, 72] width 616 height 8
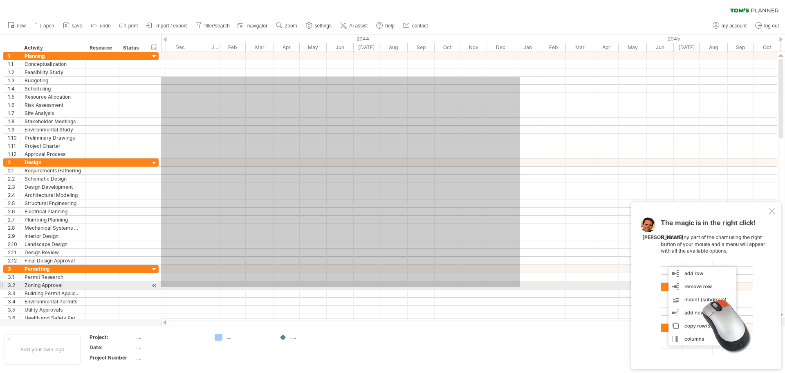
click at [0, 287] on div "Trying to reach plan.tomsplanner.com Connected again... 0% clear filter new 1" at bounding box center [392, 186] width 785 height 373
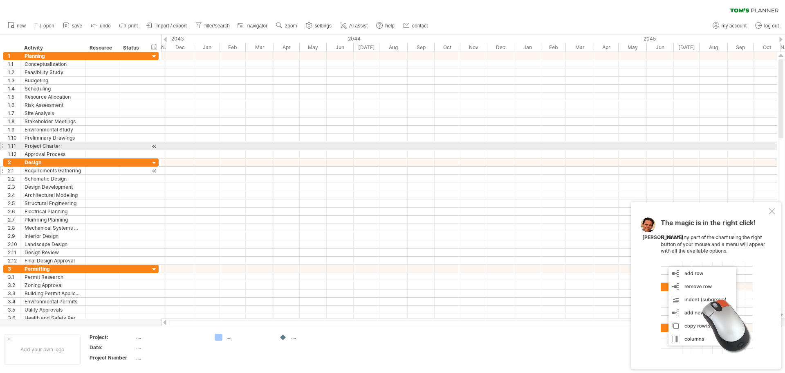
click at [161, 164] on div "Trying to reach plan.tomsplanner.com Connected again... 0% clear filter new 1" at bounding box center [392, 186] width 785 height 373
